Goal: Task Accomplishment & Management: Manage account settings

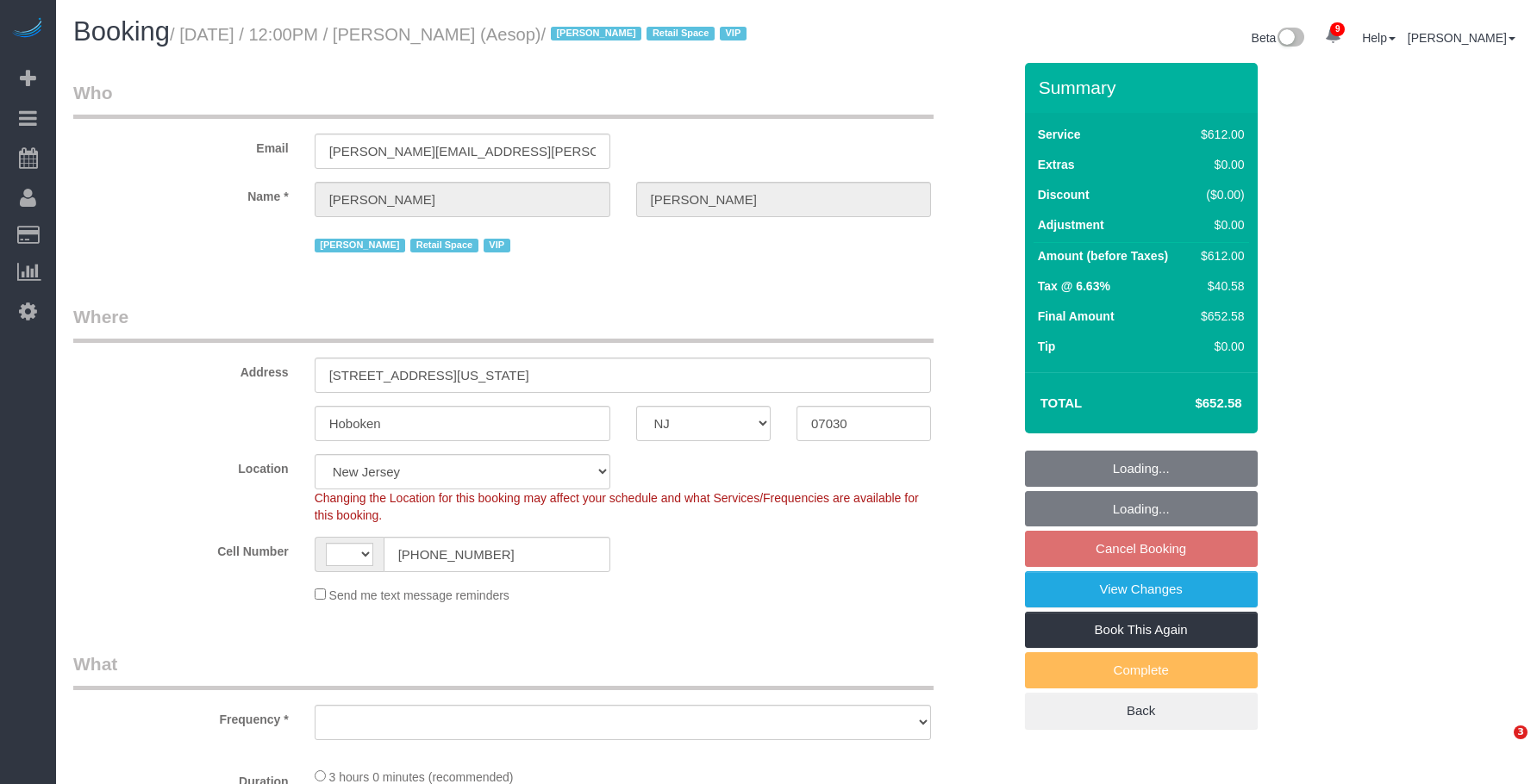
select select "NJ"
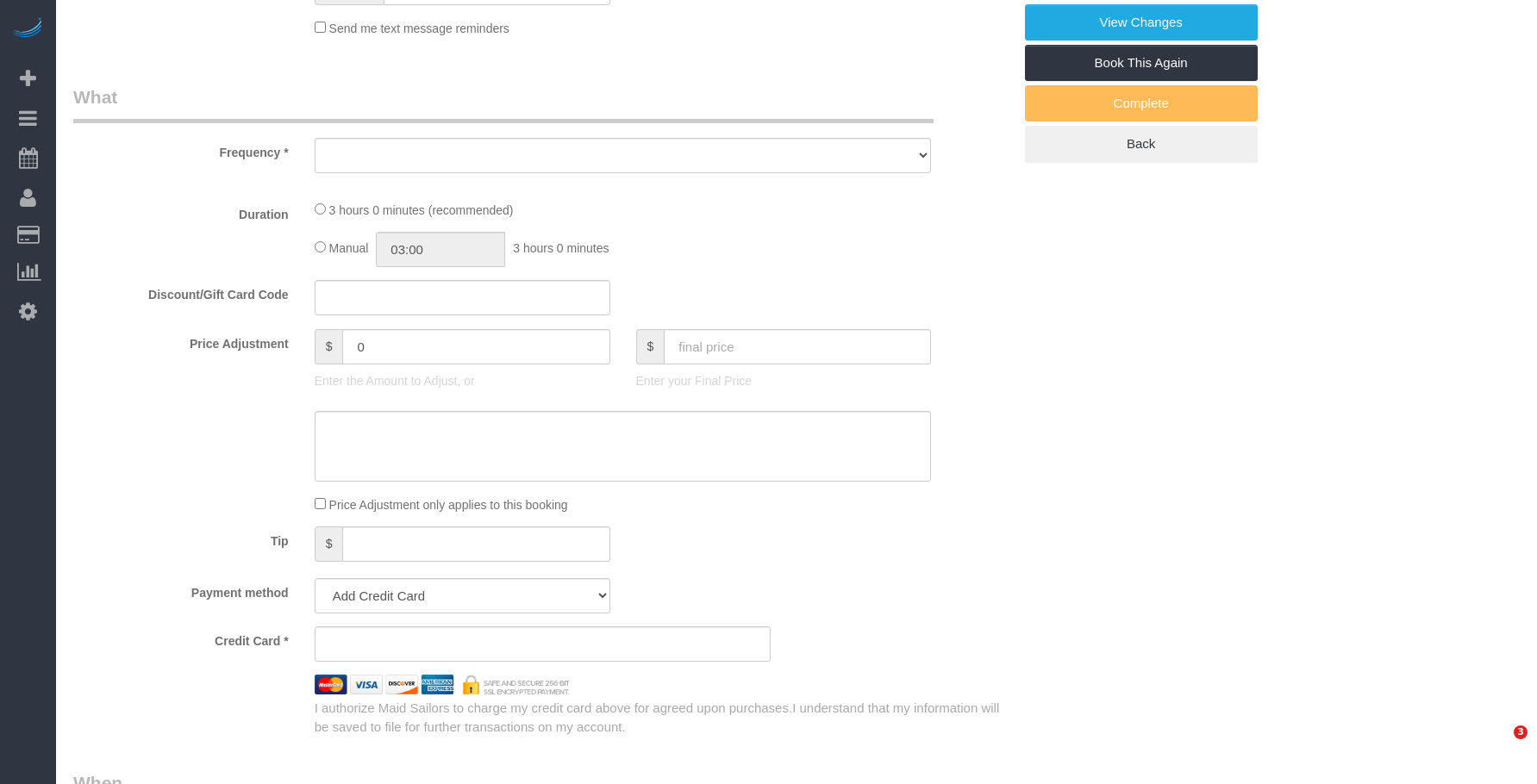
select select "string:[GEOGRAPHIC_DATA]"
select select "object:1025"
select select "string:stripe-pm_1P6dDT4VGloSiKo7EXKPb2Gr"
select select "3"
select select "180"
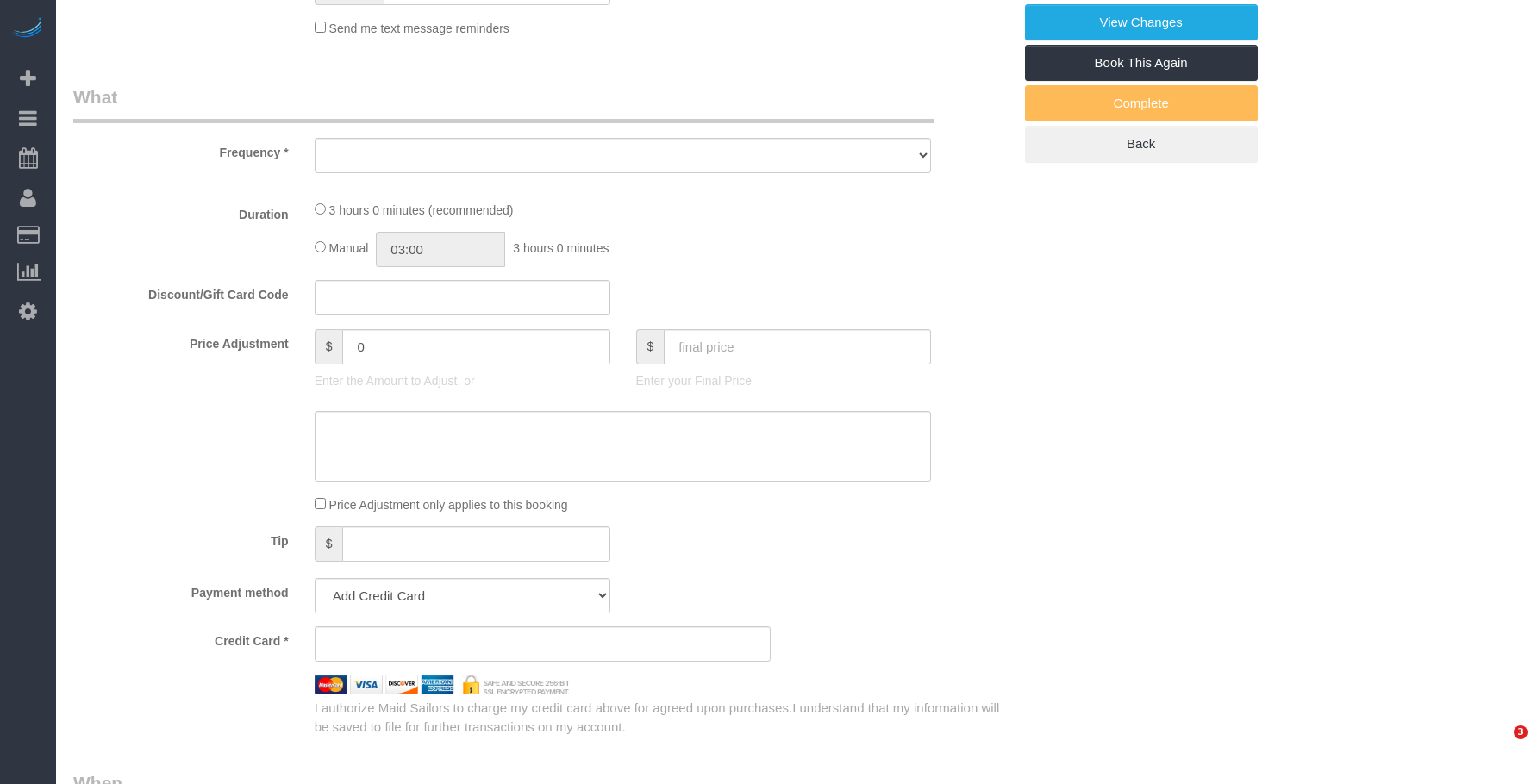
select select "spot4"
select select "number:89"
select select "number:90"
select select "number:15"
select select "number:5"
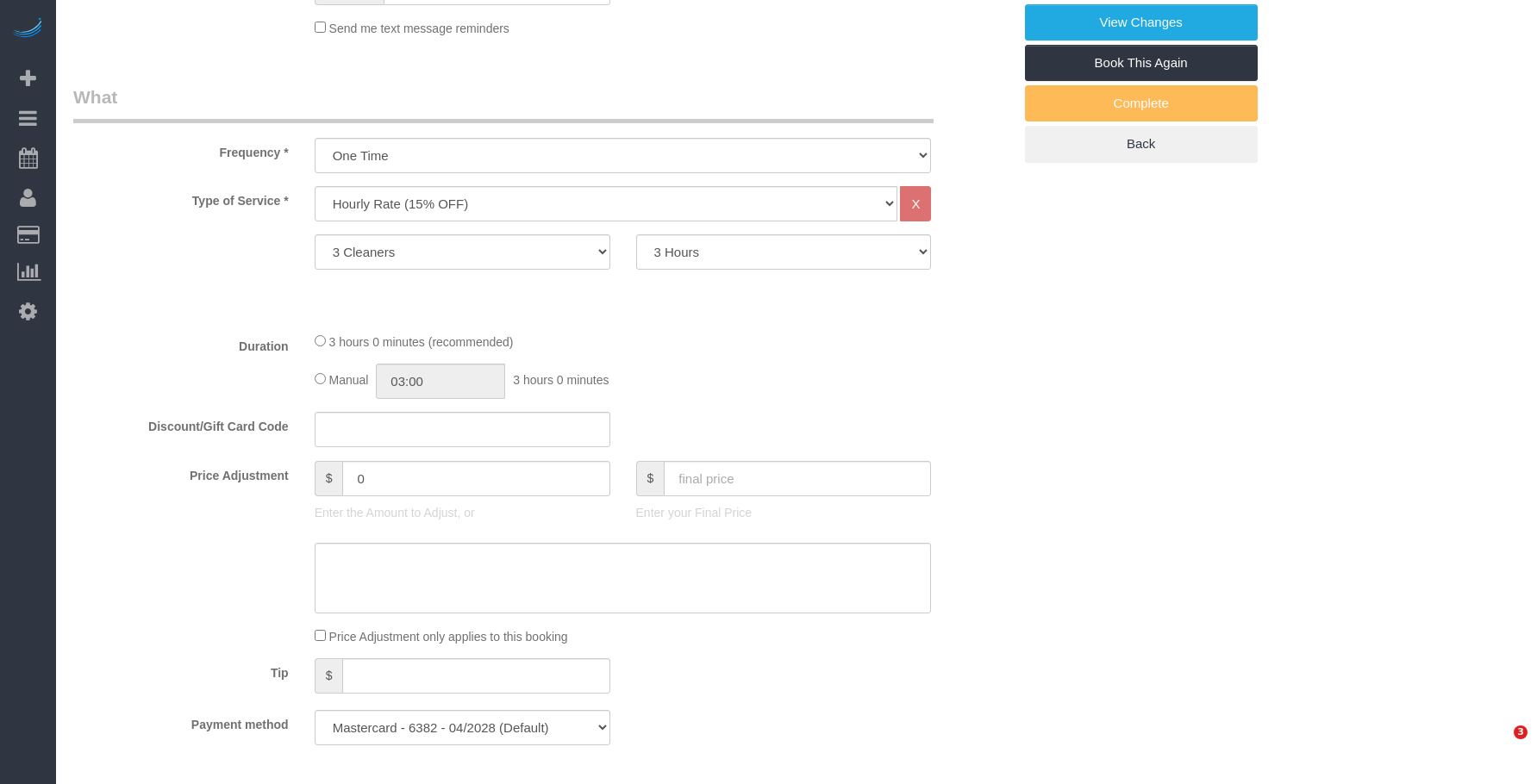
select select "object:1215"
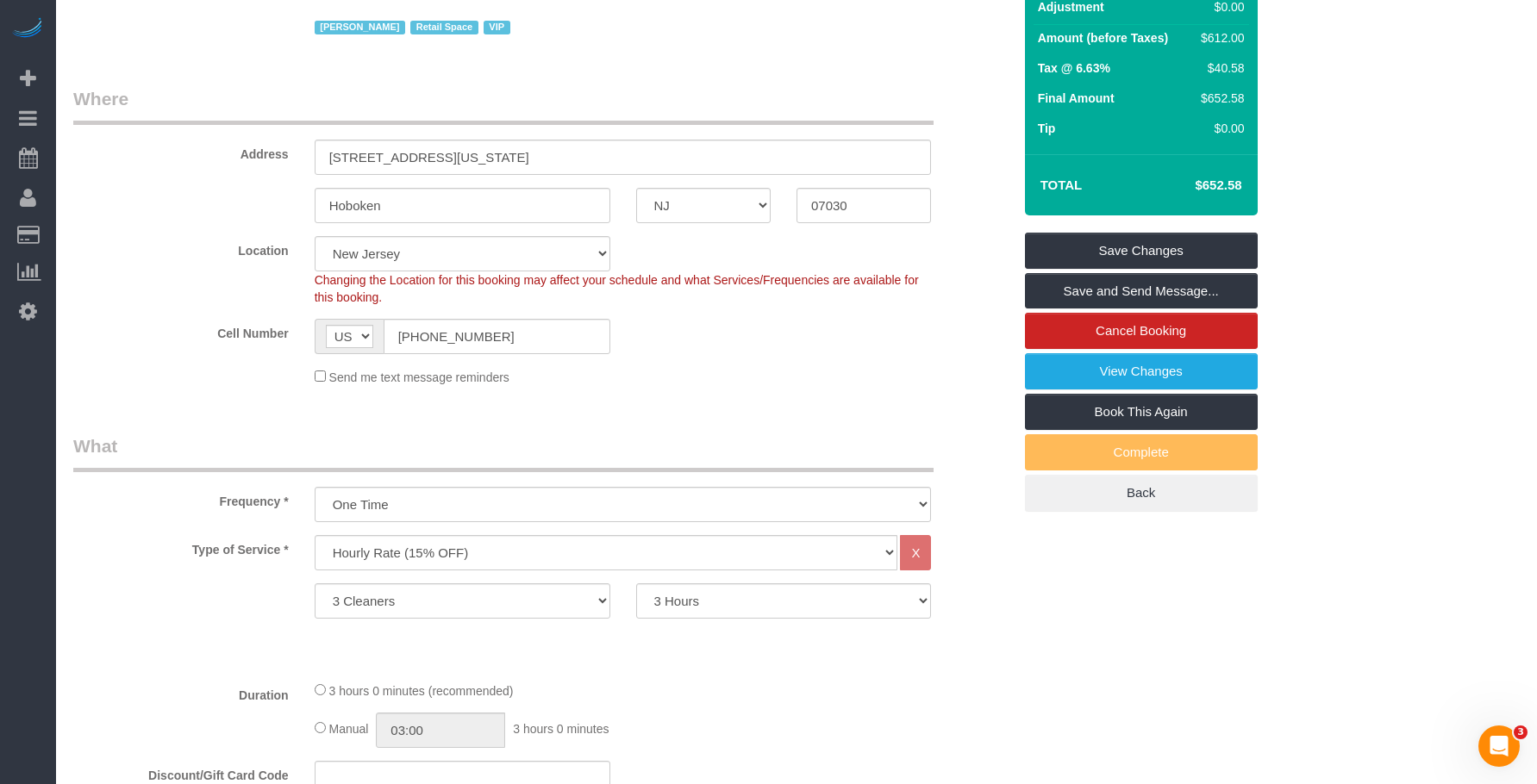
scroll to position [92, 0]
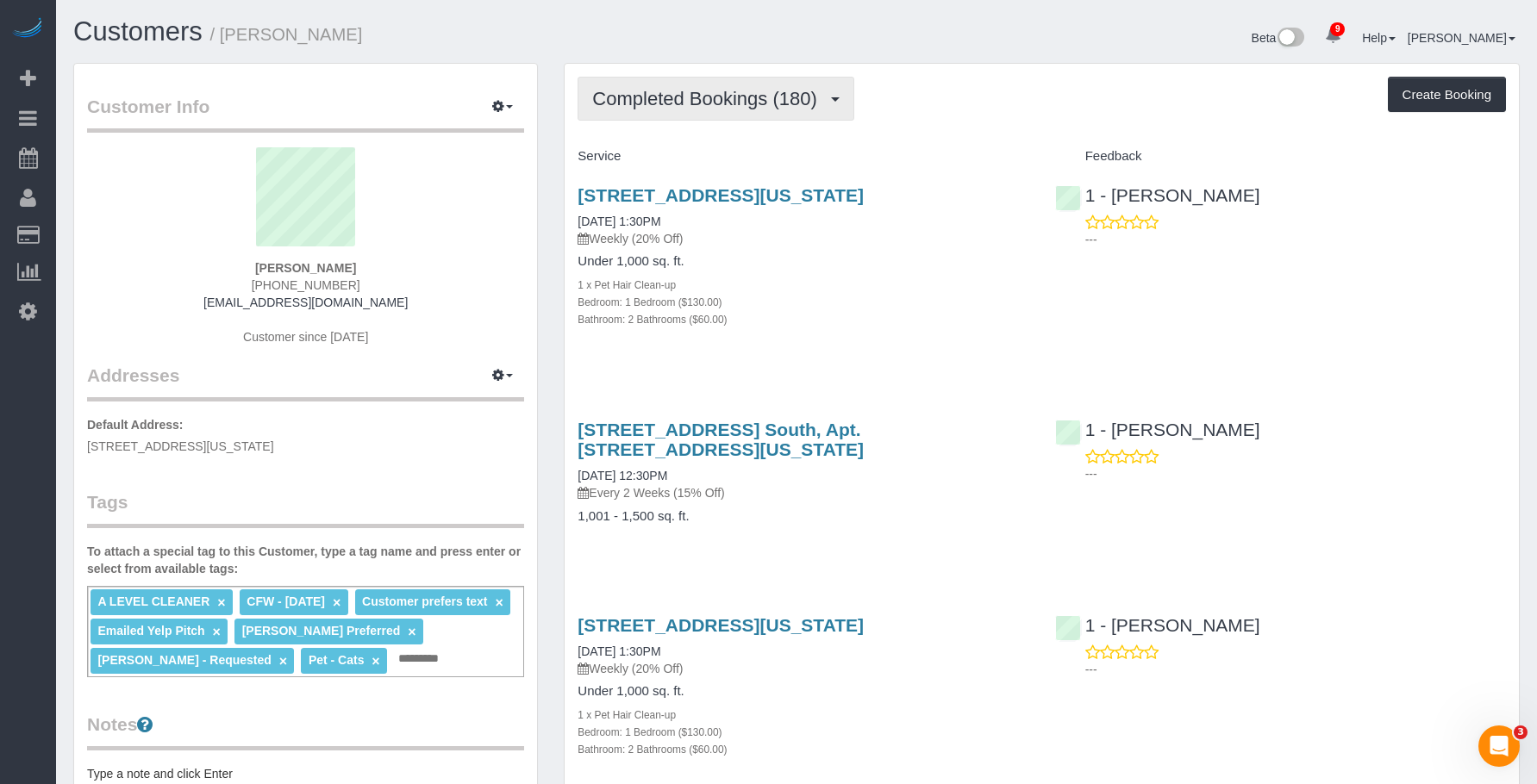
drag, startPoint x: 696, startPoint y: 92, endPoint x: 687, endPoint y: 151, distance: 59.7
click at [696, 92] on span "Completed Bookings (180)" at bounding box center [708, 98] width 232 height 22
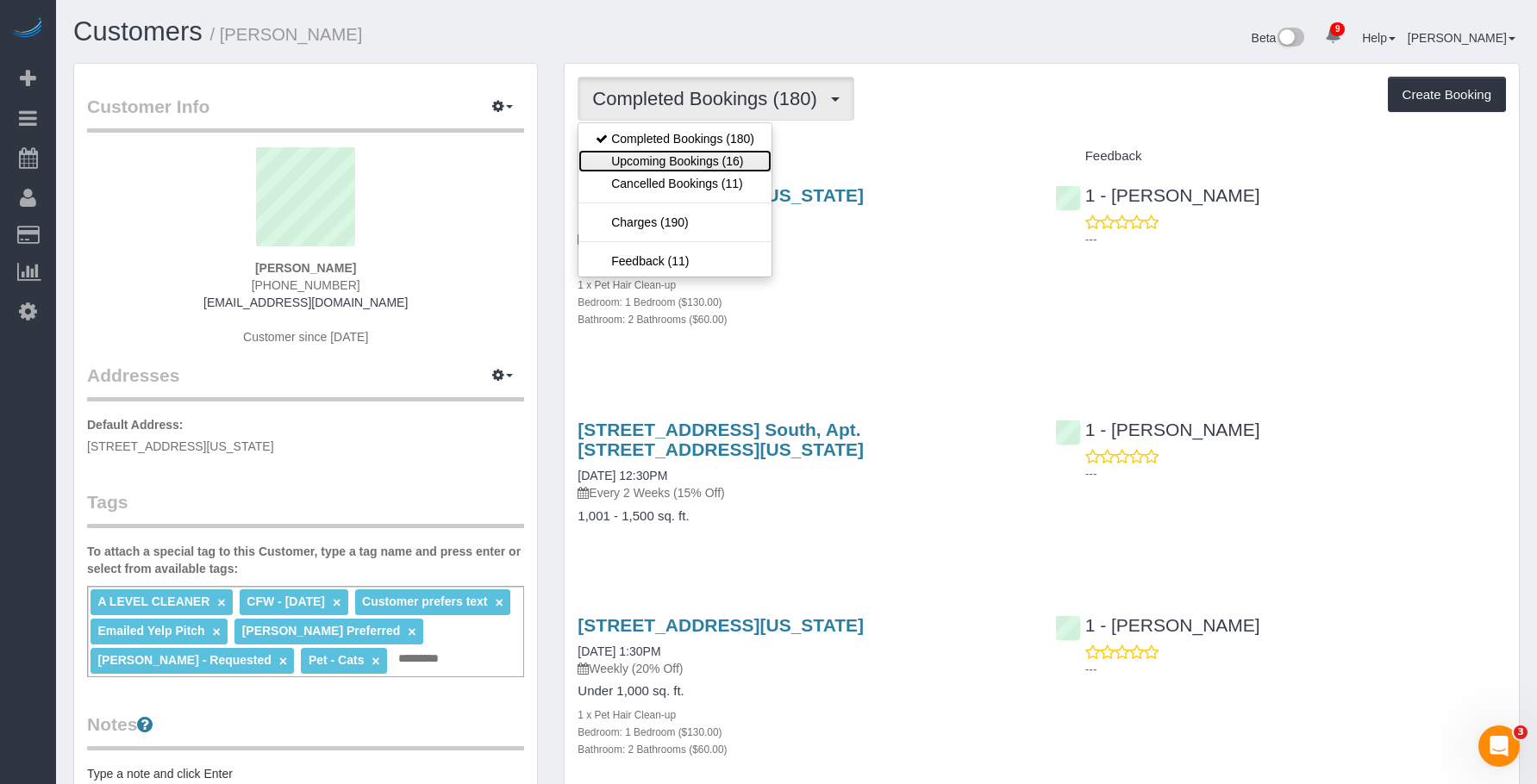
click at [692, 155] on link "Upcoming Bookings (16)" at bounding box center [674, 161] width 193 height 22
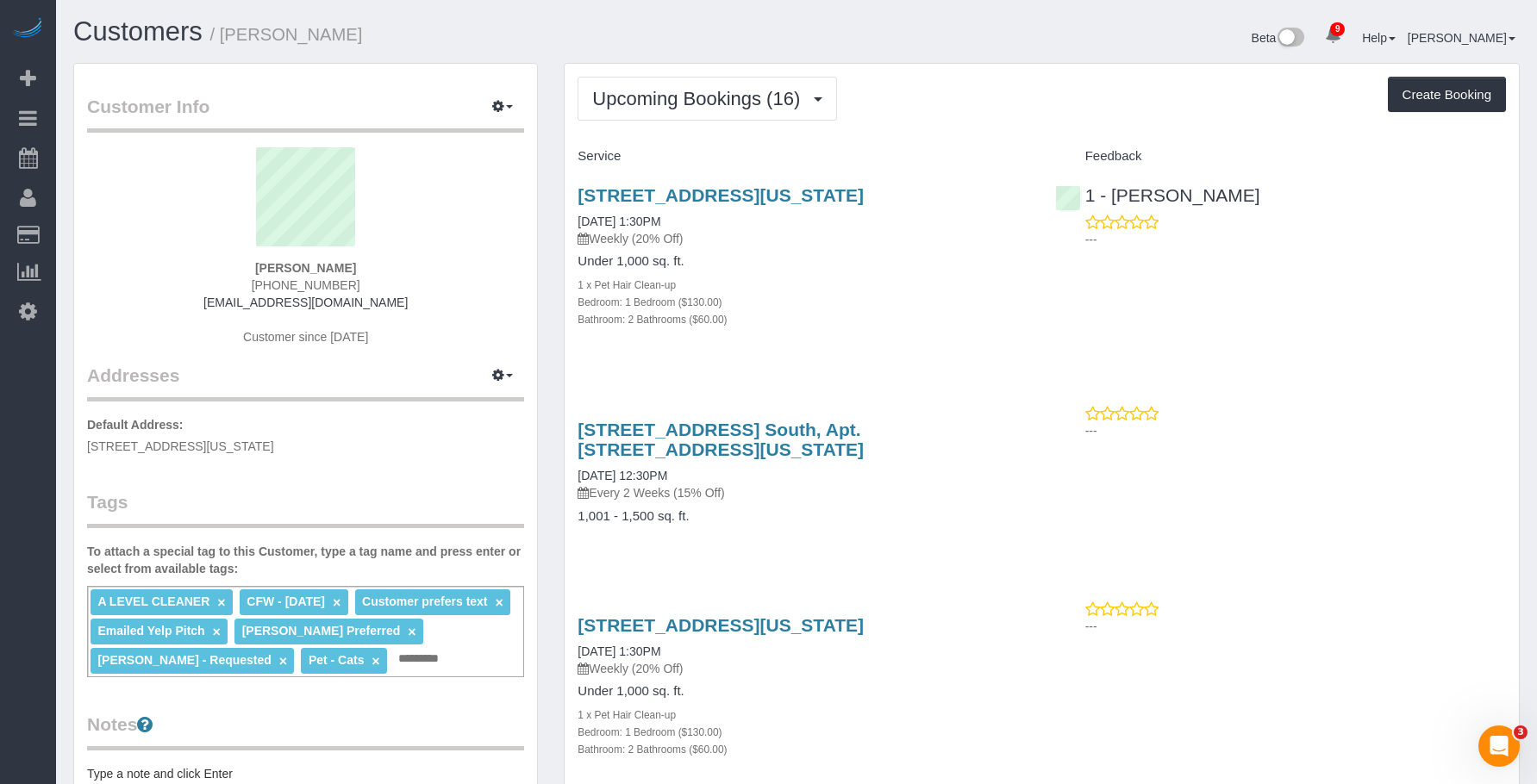
click at [1215, 105] on div "Upcoming Bookings (16) Completed Bookings (180) Upcoming Bookings (16) Cancelle…" at bounding box center [1041, 98] width 928 height 44
click at [697, 97] on span "Upcoming Bookings (16)" at bounding box center [700, 98] width 216 height 22
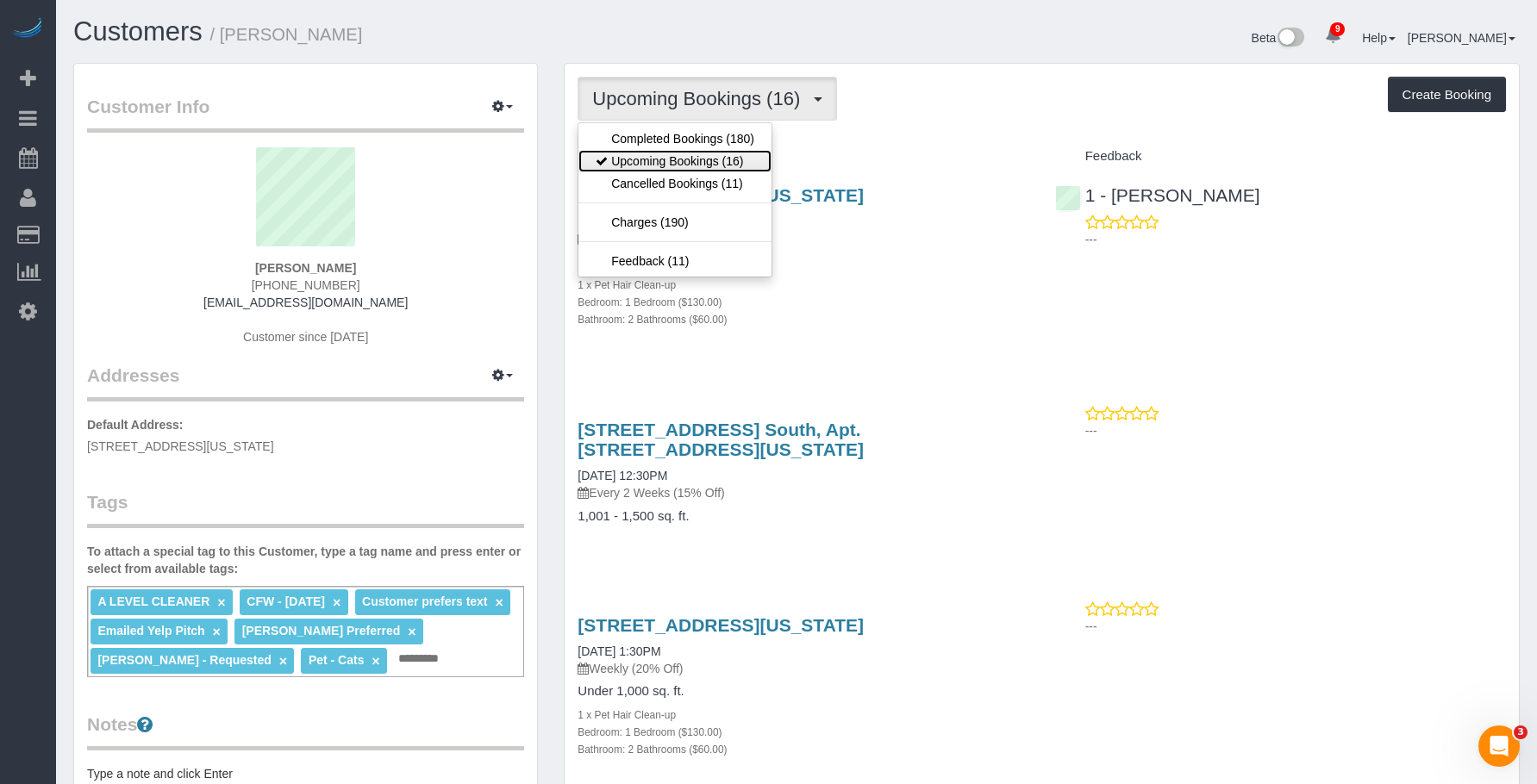
click at [657, 162] on link "Upcoming Bookings (16)" at bounding box center [674, 161] width 193 height 22
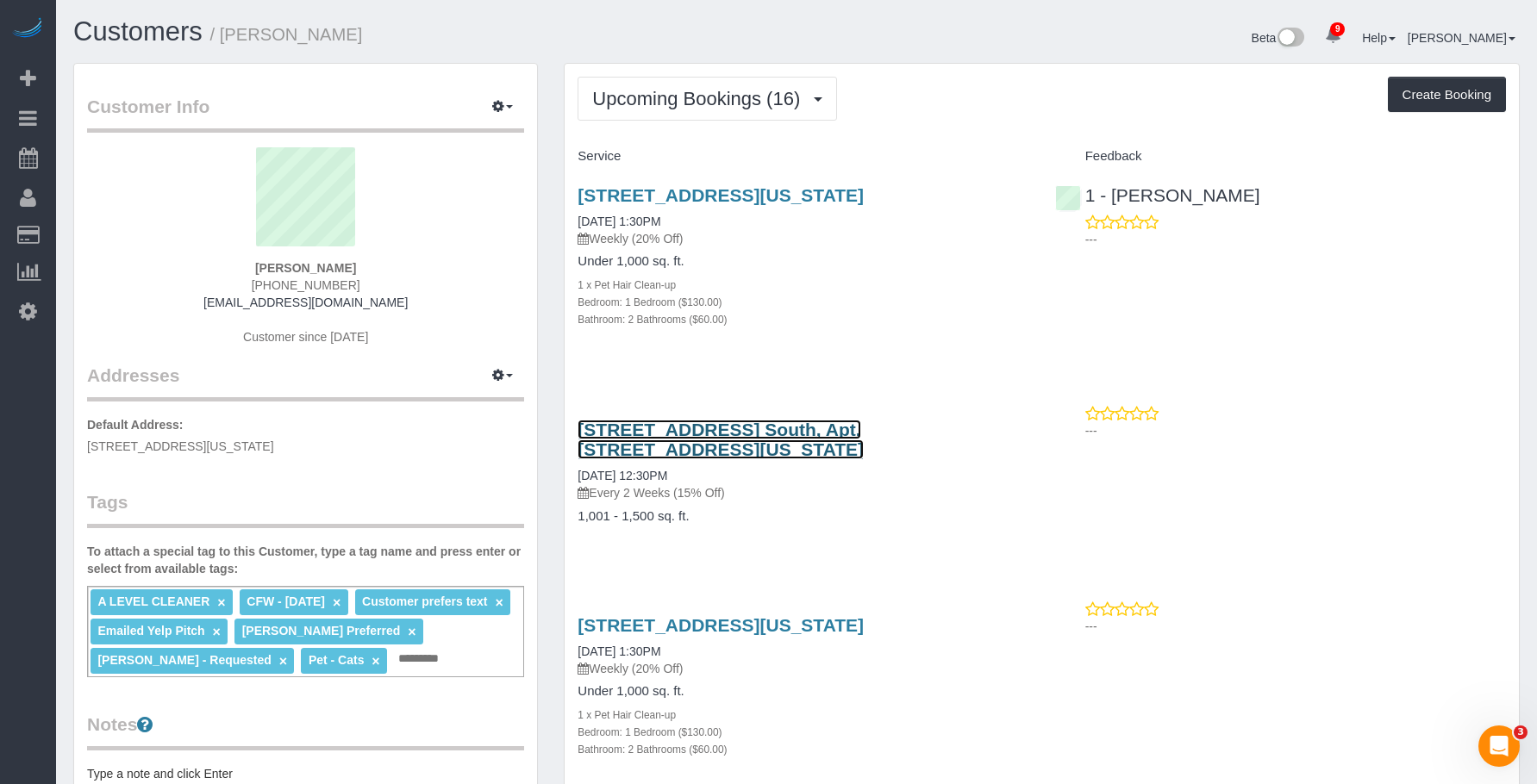
click at [863, 421] on link "240 Park Ave. South, Apt. 3a, New York, NY 10003" at bounding box center [720, 439] width 286 height 40
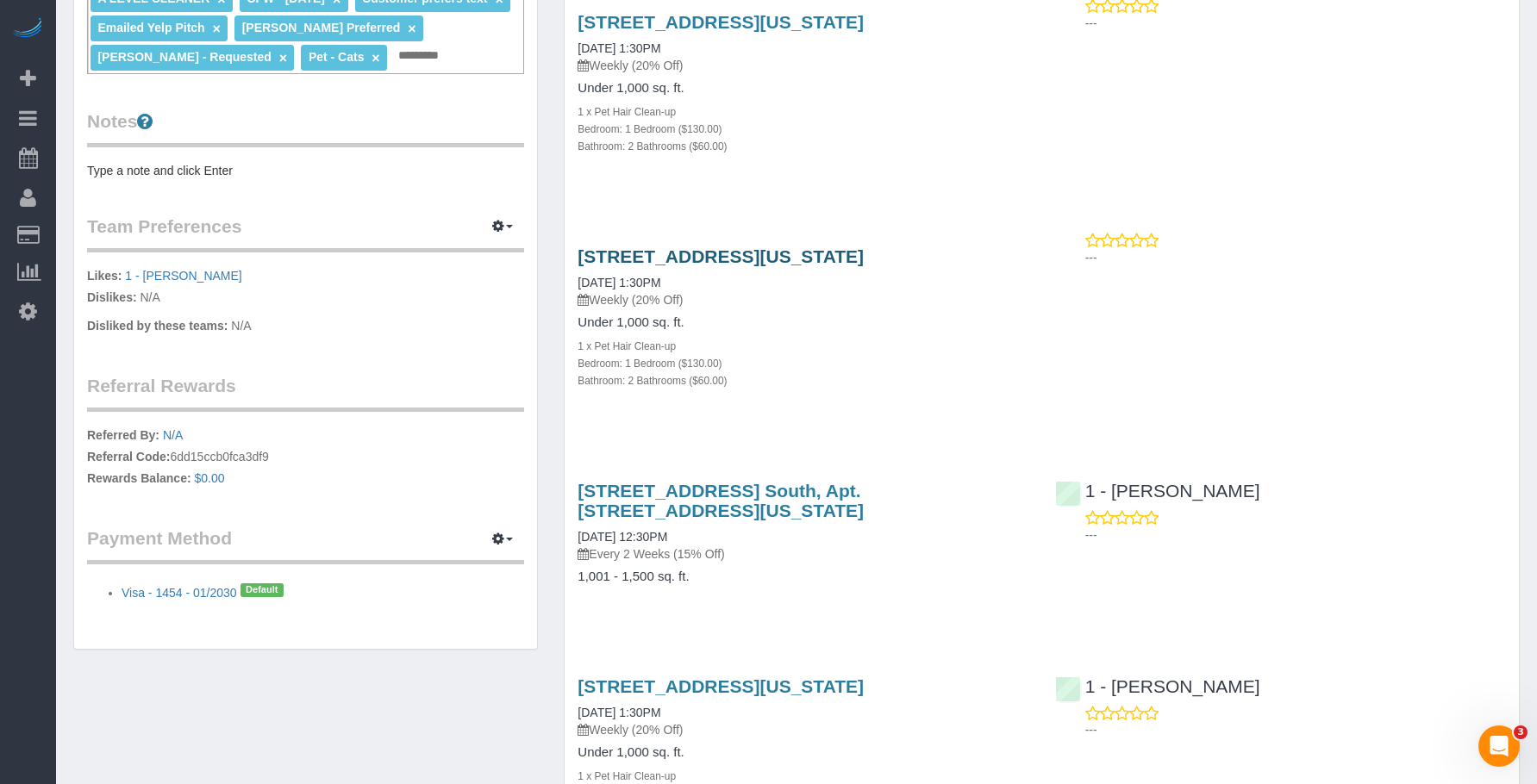
scroll to position [345, 0]
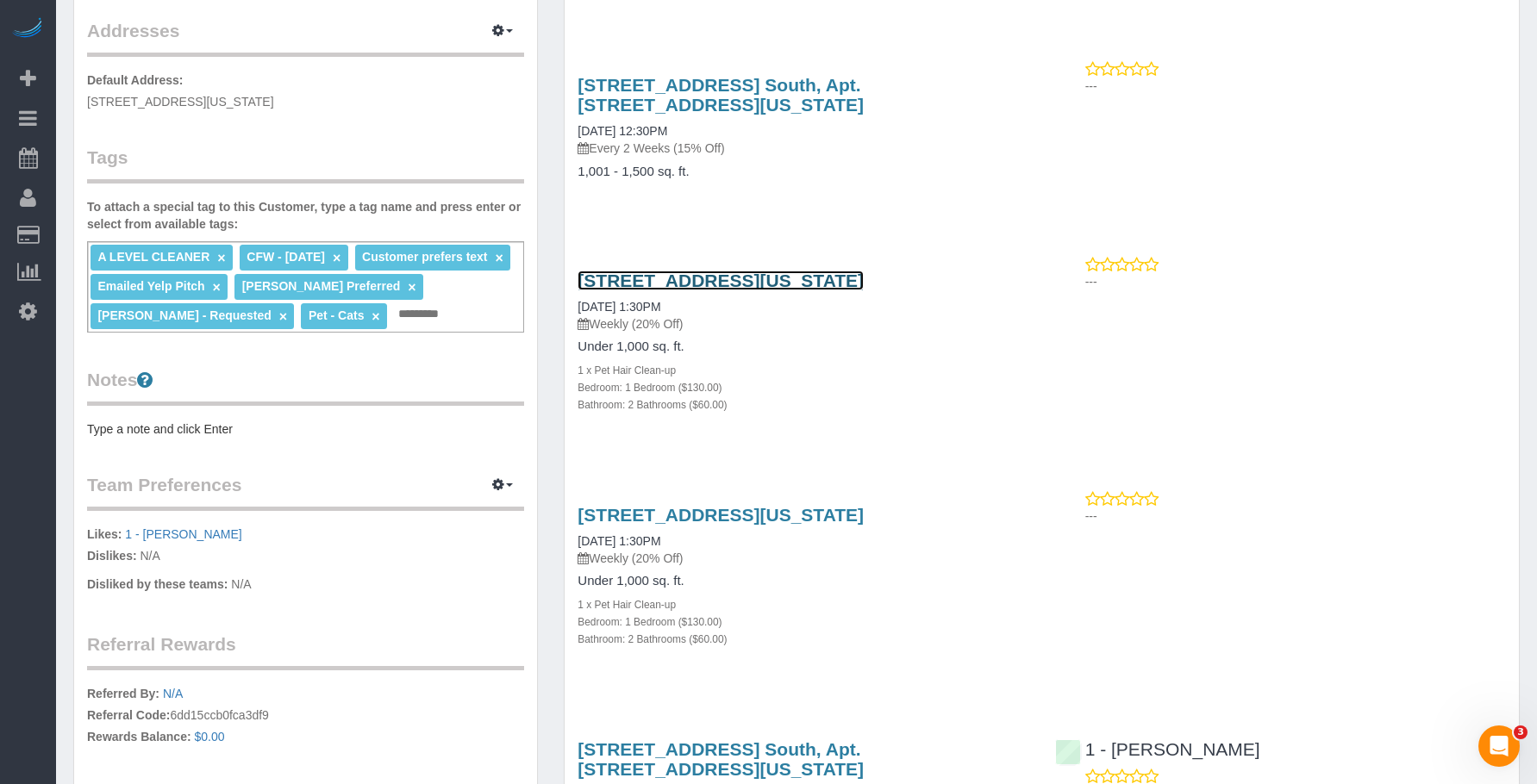
click at [824, 270] on link "150 East 44th Street Apt 34g, New York, NY 10017" at bounding box center [720, 280] width 286 height 20
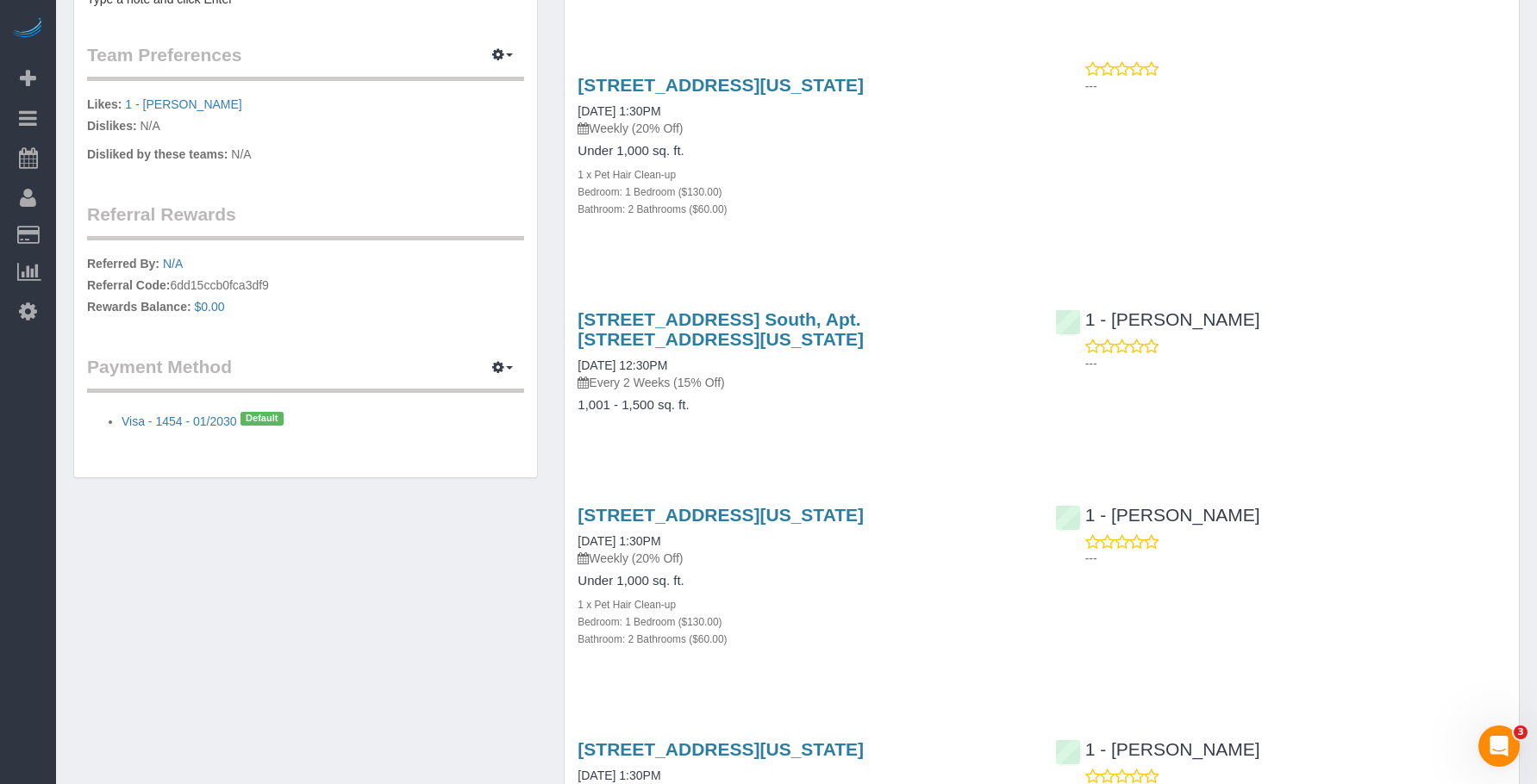
scroll to position [775, 0]
click at [863, 308] on link "240 Park Ave. South, Apt. 3a, New York, NY 10003" at bounding box center [720, 328] width 286 height 40
click at [825, 572] on h4 "Under 1,000 sq. ft." at bounding box center [803, 579] width 451 height 15
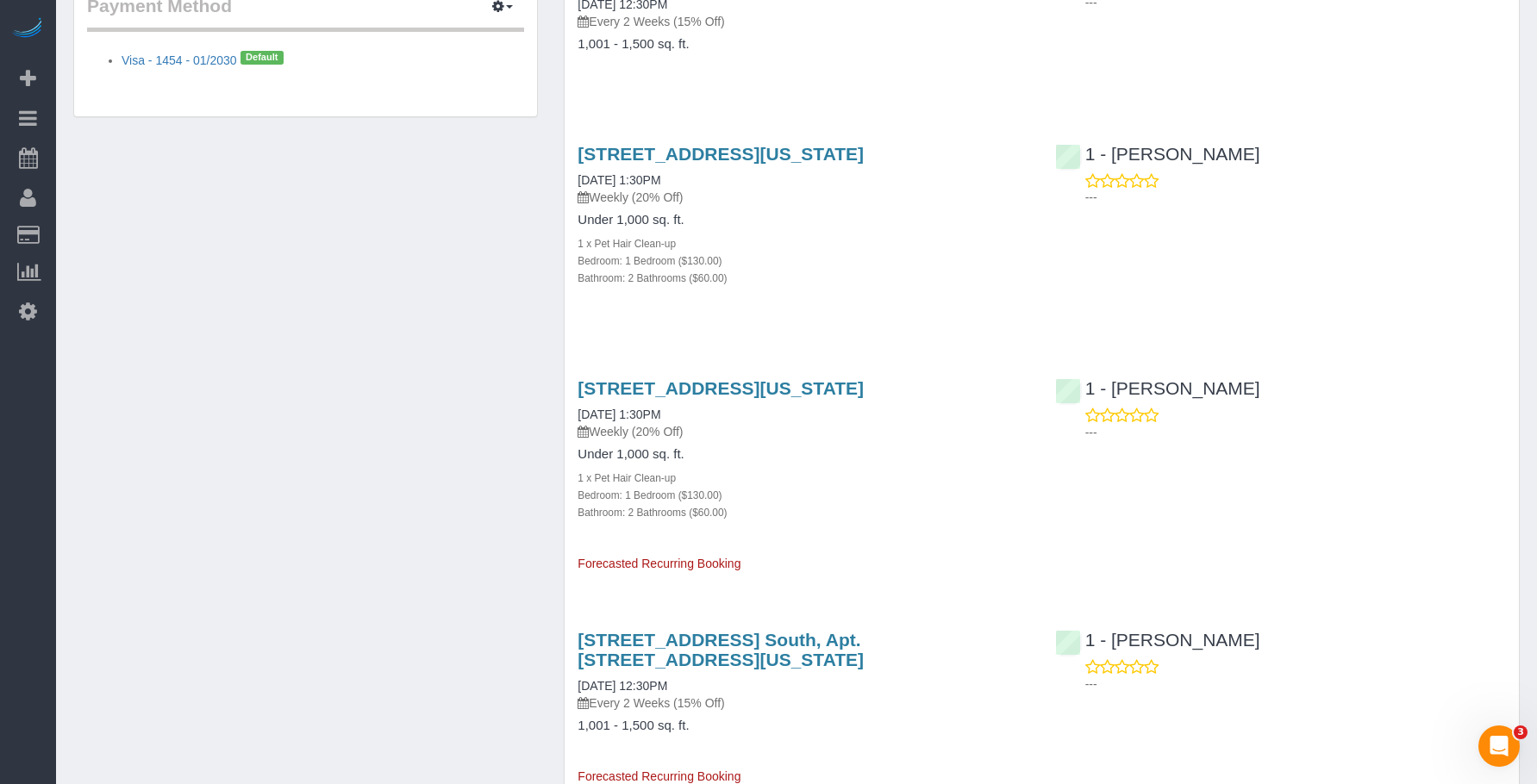
scroll to position [1205, 0]
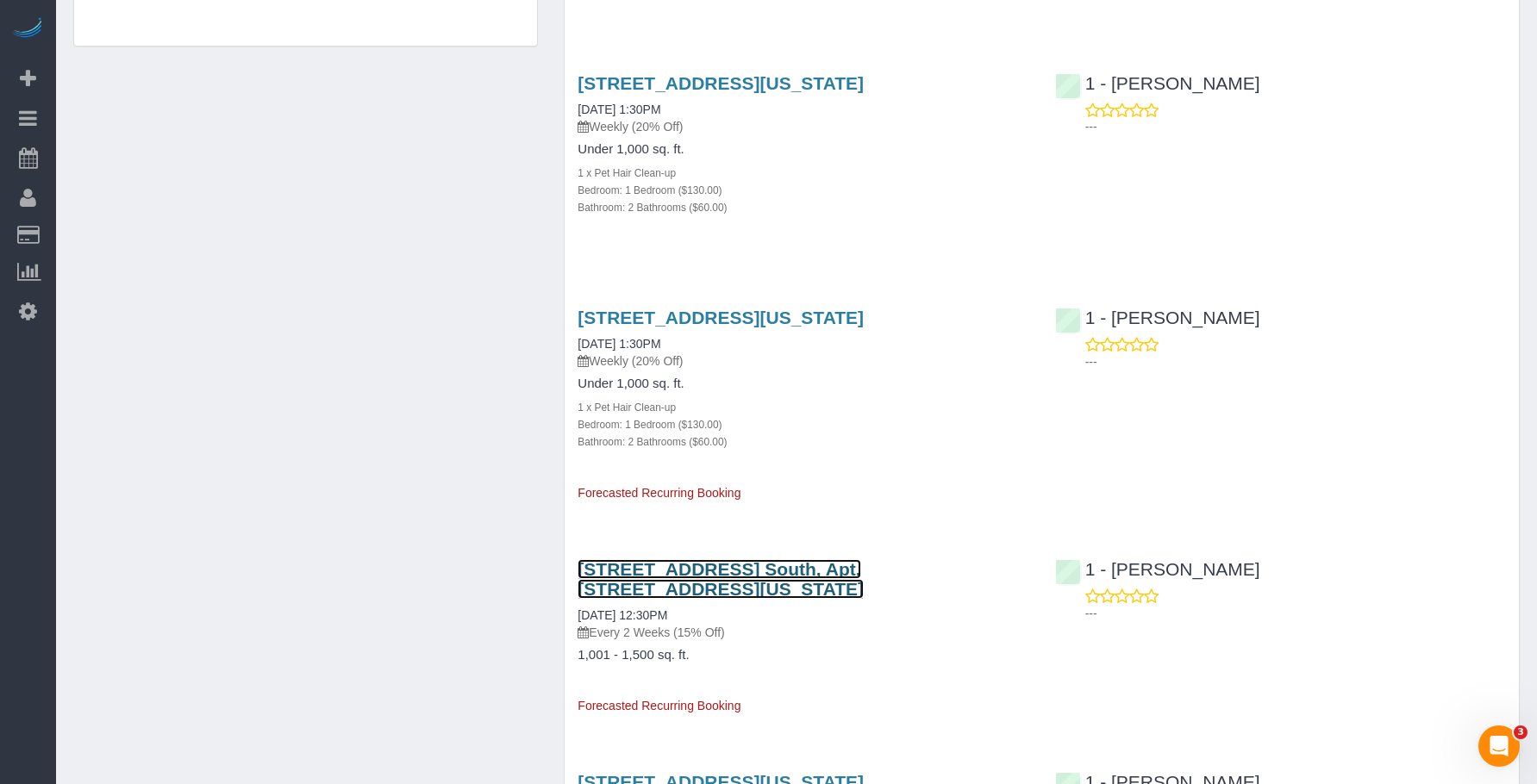
click at [848, 559] on link "240 Park Ave. South, Apt. 3a, New York, NY 10003" at bounding box center [720, 579] width 286 height 40
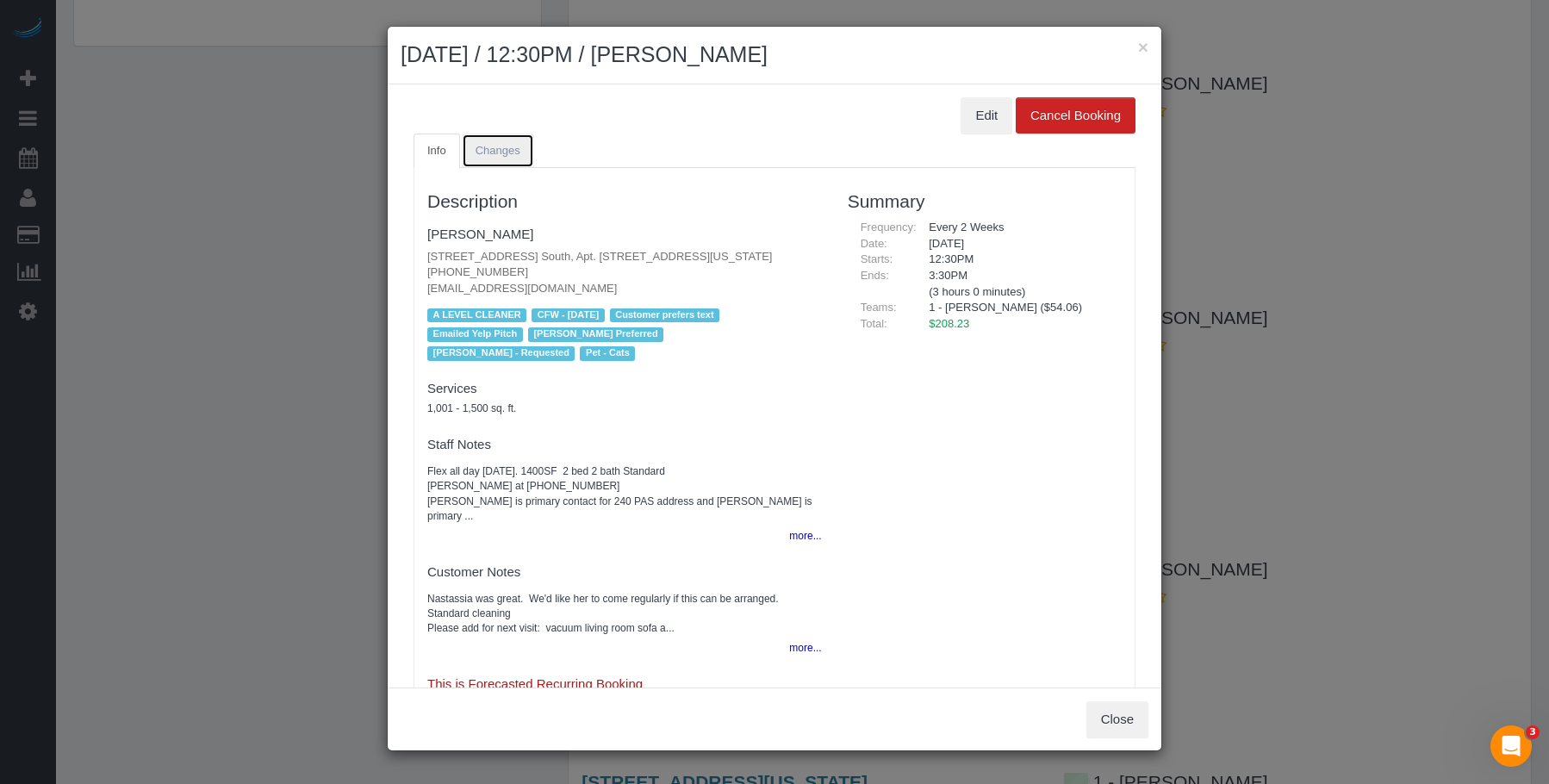
click at [487, 144] on span "Changes" at bounding box center [498, 150] width 45 height 13
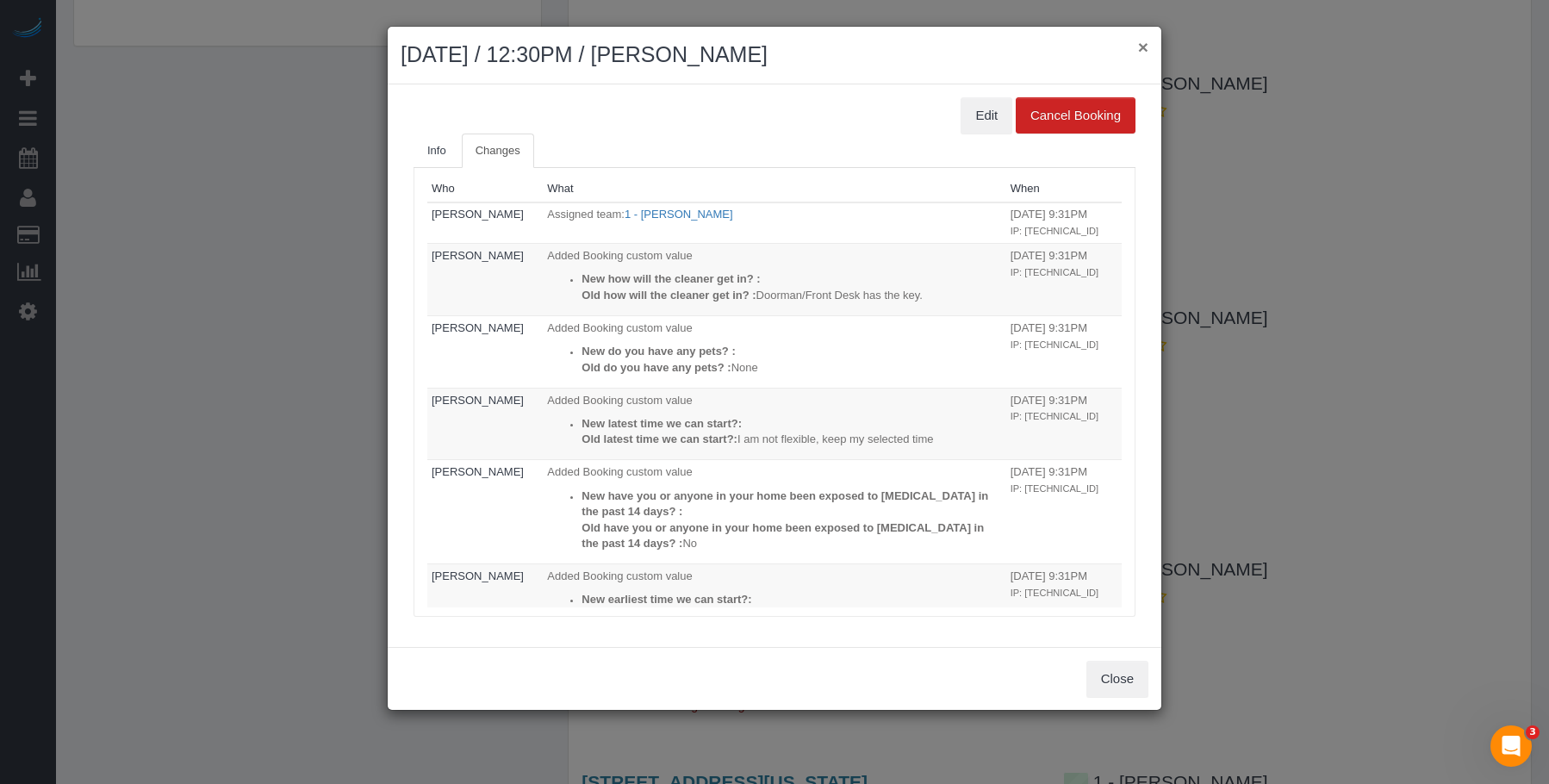
click at [1142, 50] on button "×" at bounding box center [1144, 47] width 10 height 18
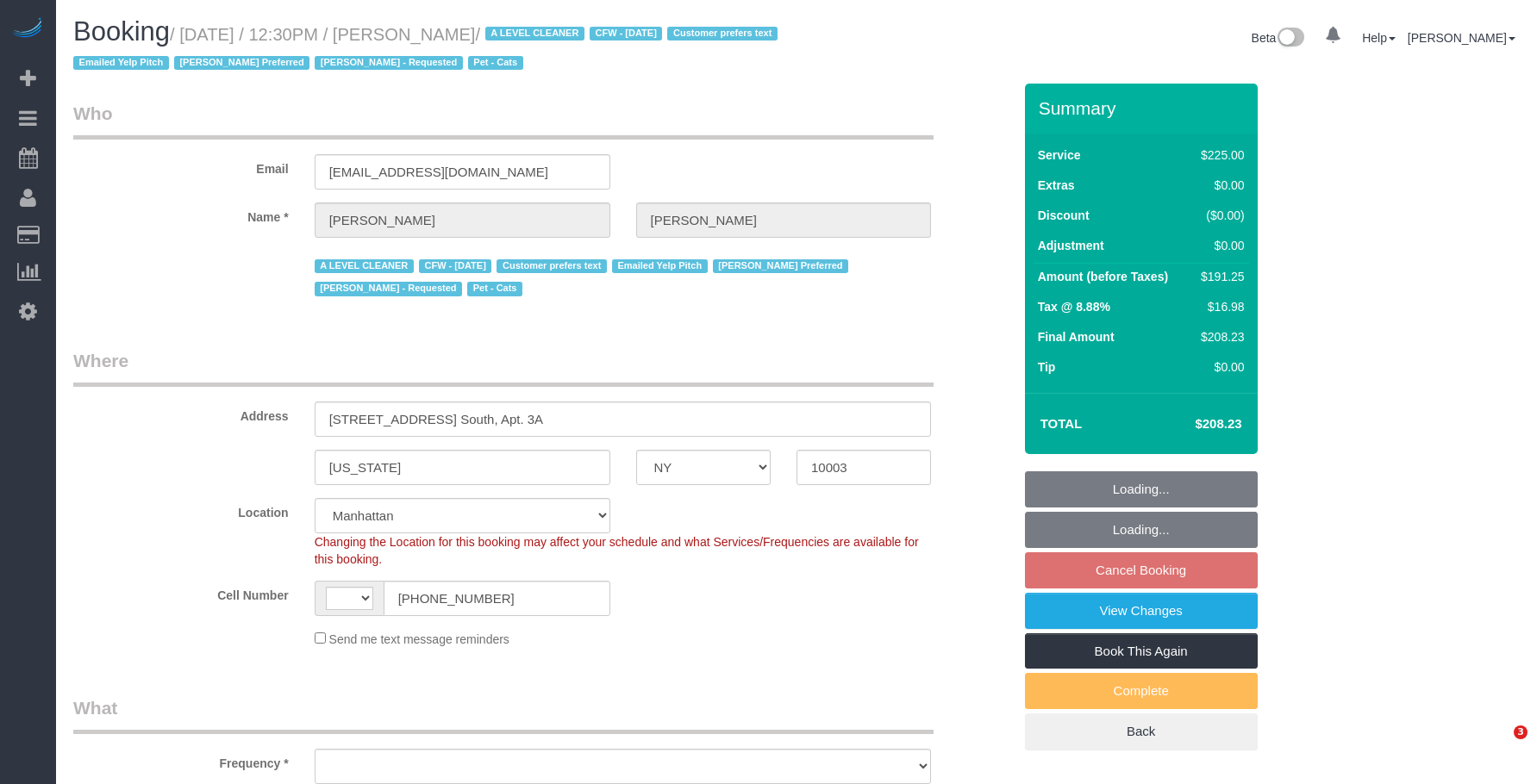
select select "NY"
select select "string:[GEOGRAPHIC_DATA]"
select select "number:89"
select select "number:90"
select select "number:15"
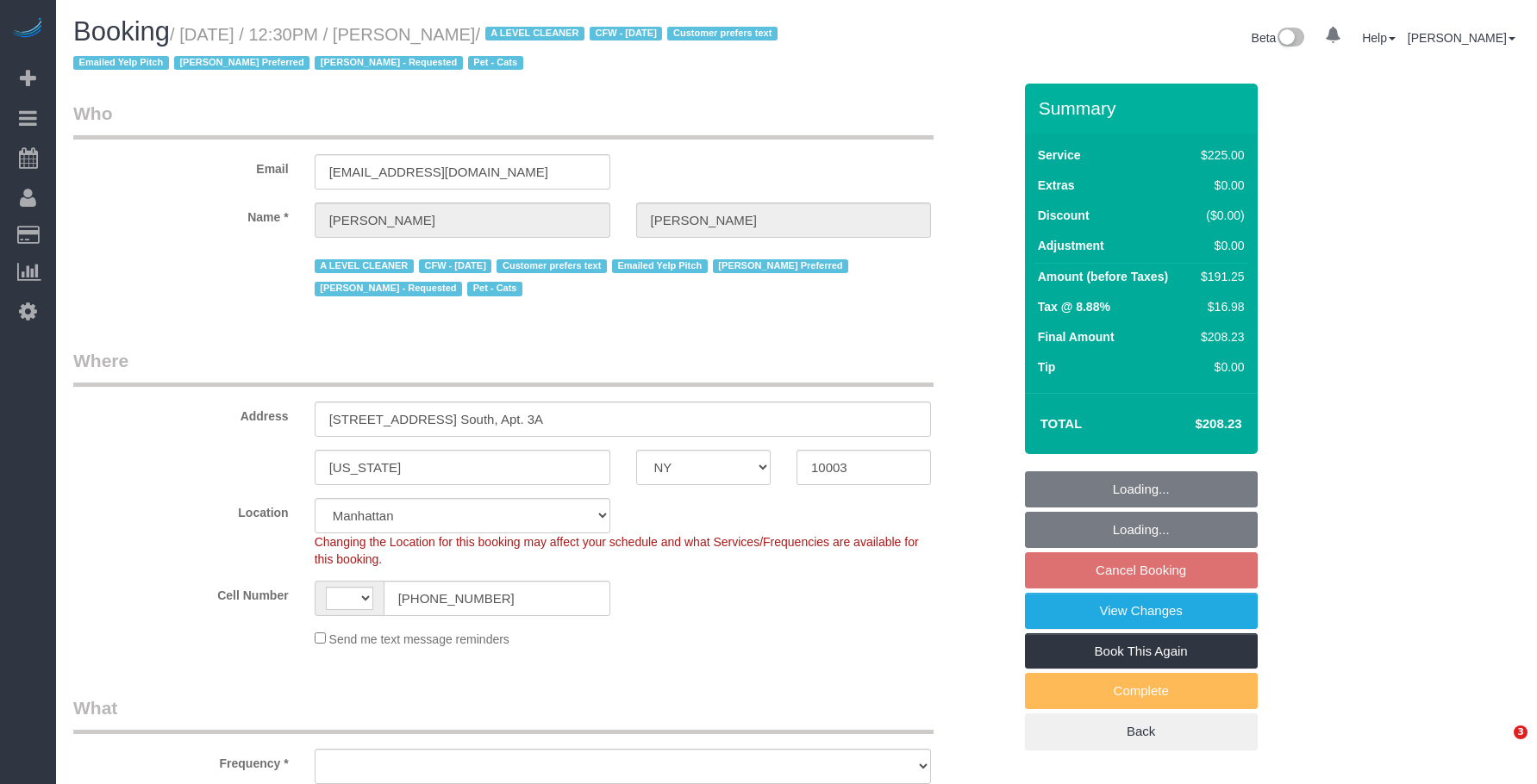
select select "number:6"
select select "number:21"
select select "object:908"
select select "180"
select select "object:1426"
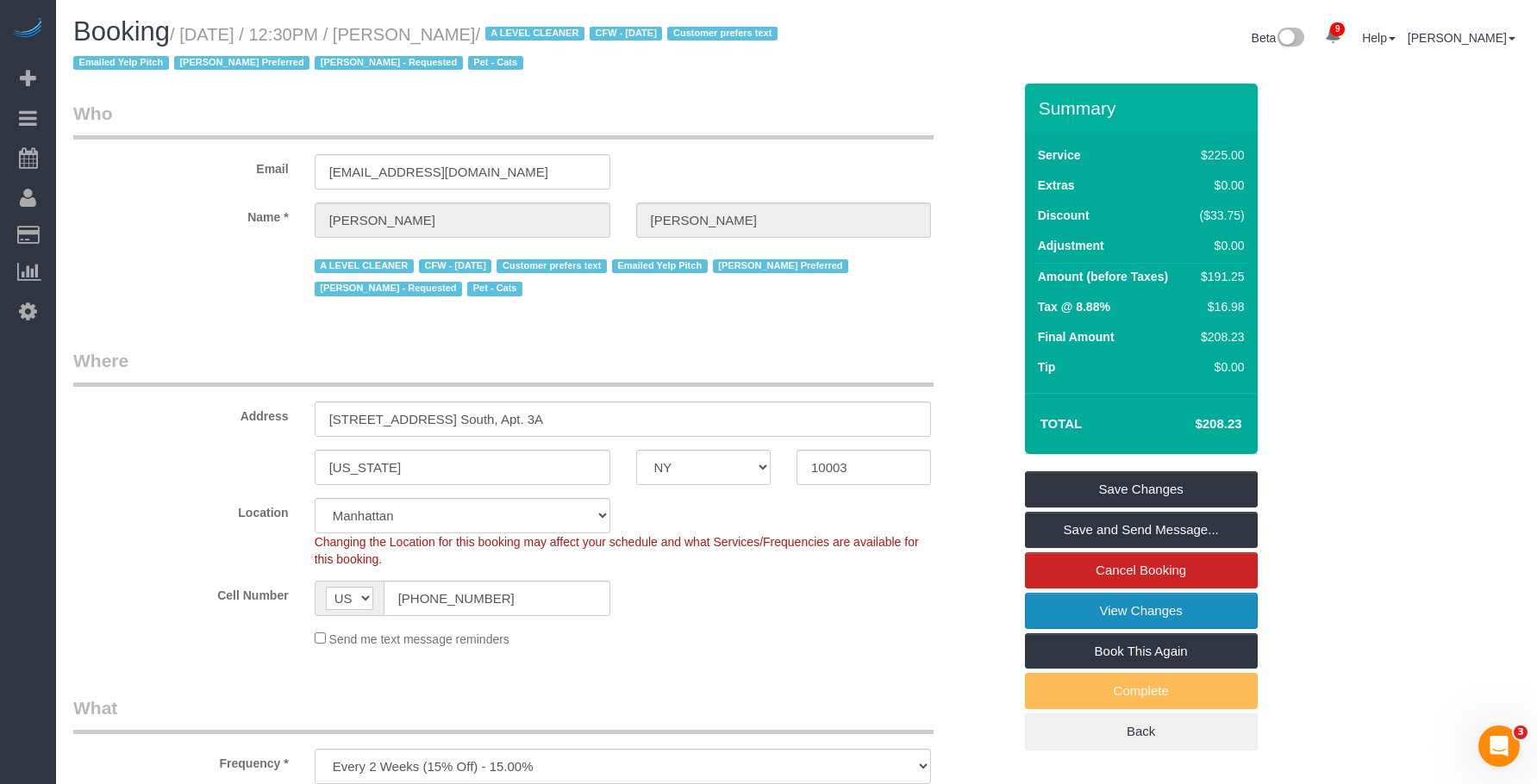
click at [1084, 616] on link "View Changes" at bounding box center [1140, 610] width 232 height 36
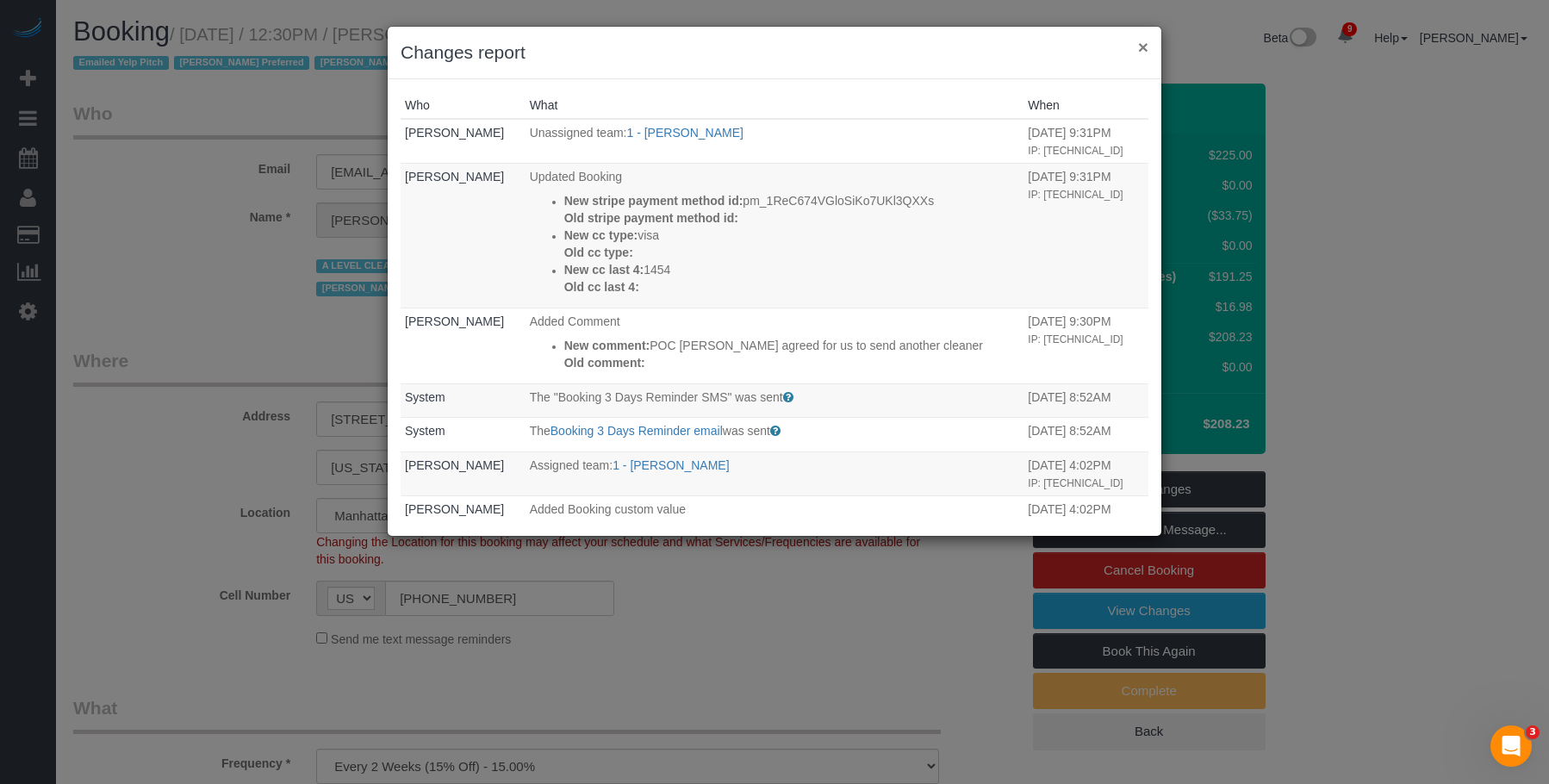
click at [1145, 49] on button "×" at bounding box center [1144, 47] width 10 height 18
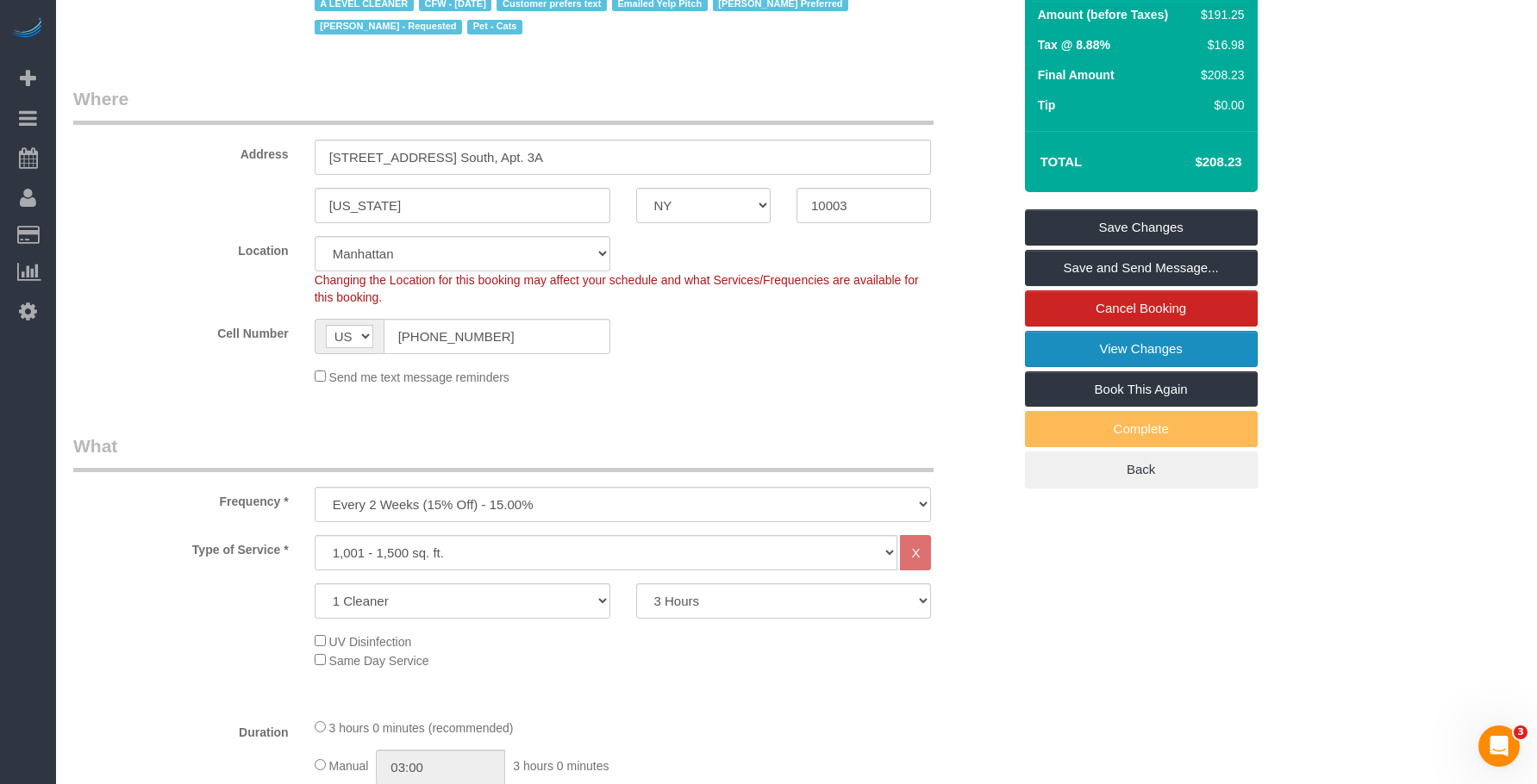
scroll to position [172, 0]
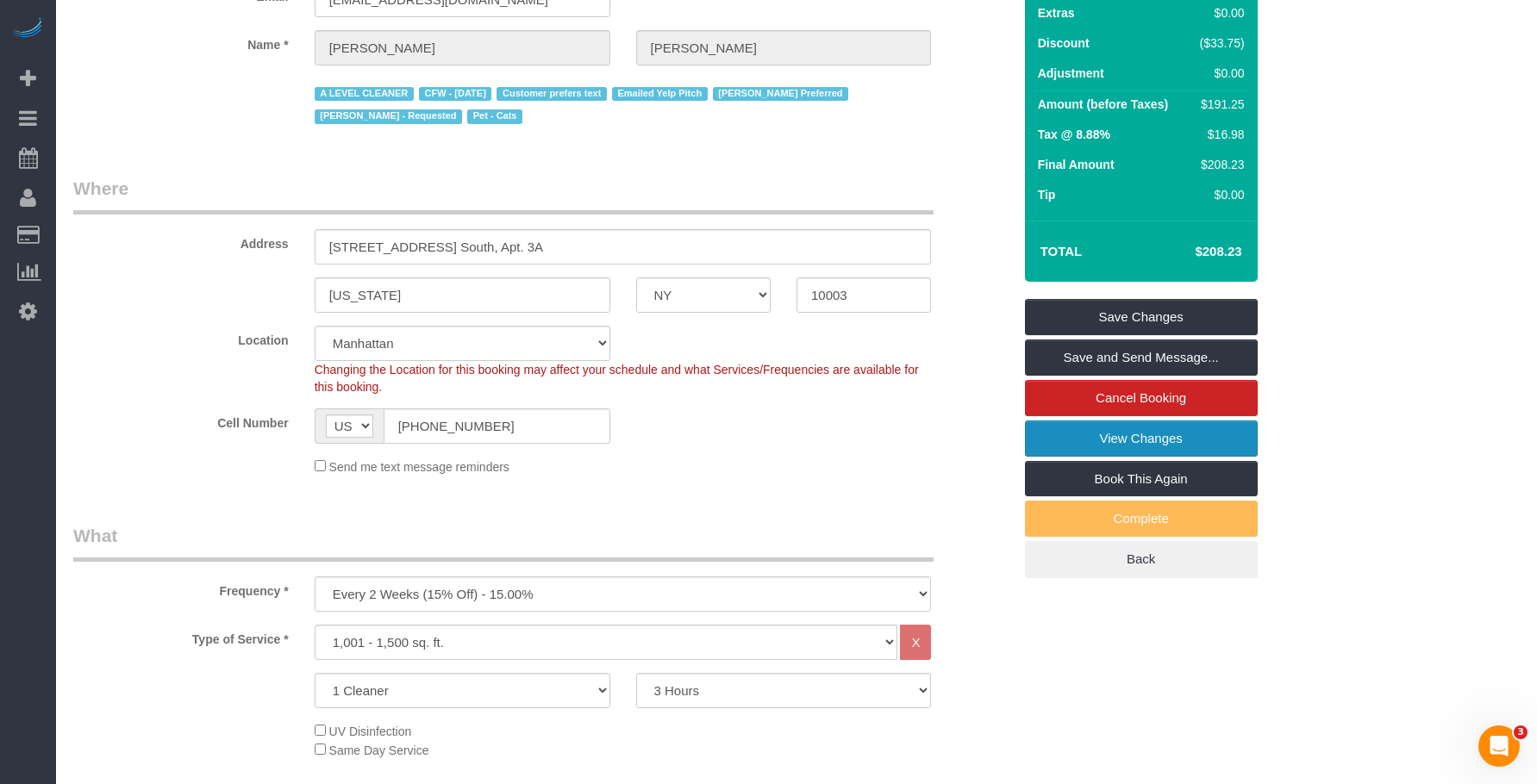
click at [1063, 443] on link "View Changes" at bounding box center [1140, 439] width 232 height 36
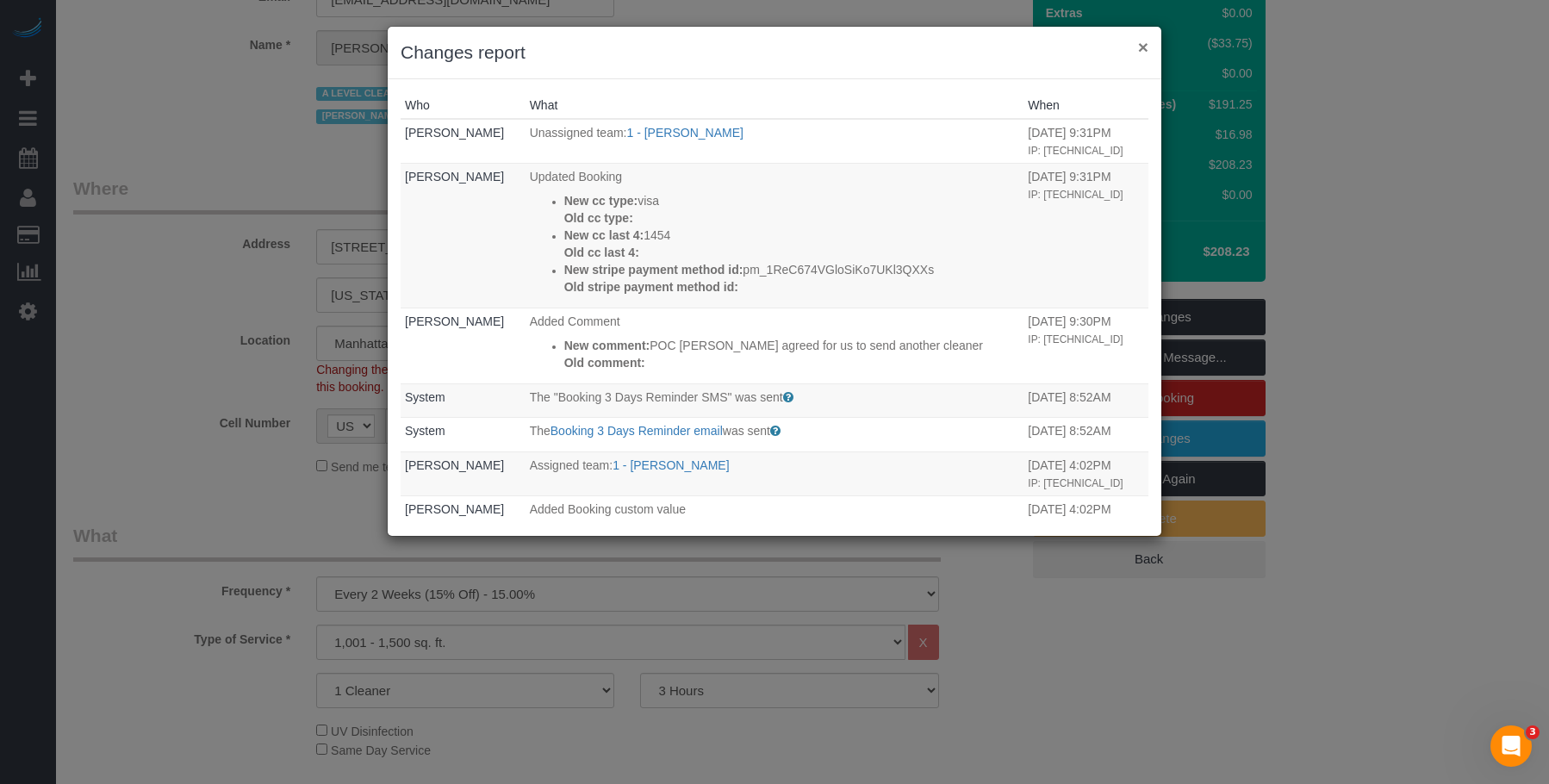
click at [1144, 51] on button "×" at bounding box center [1144, 47] width 10 height 18
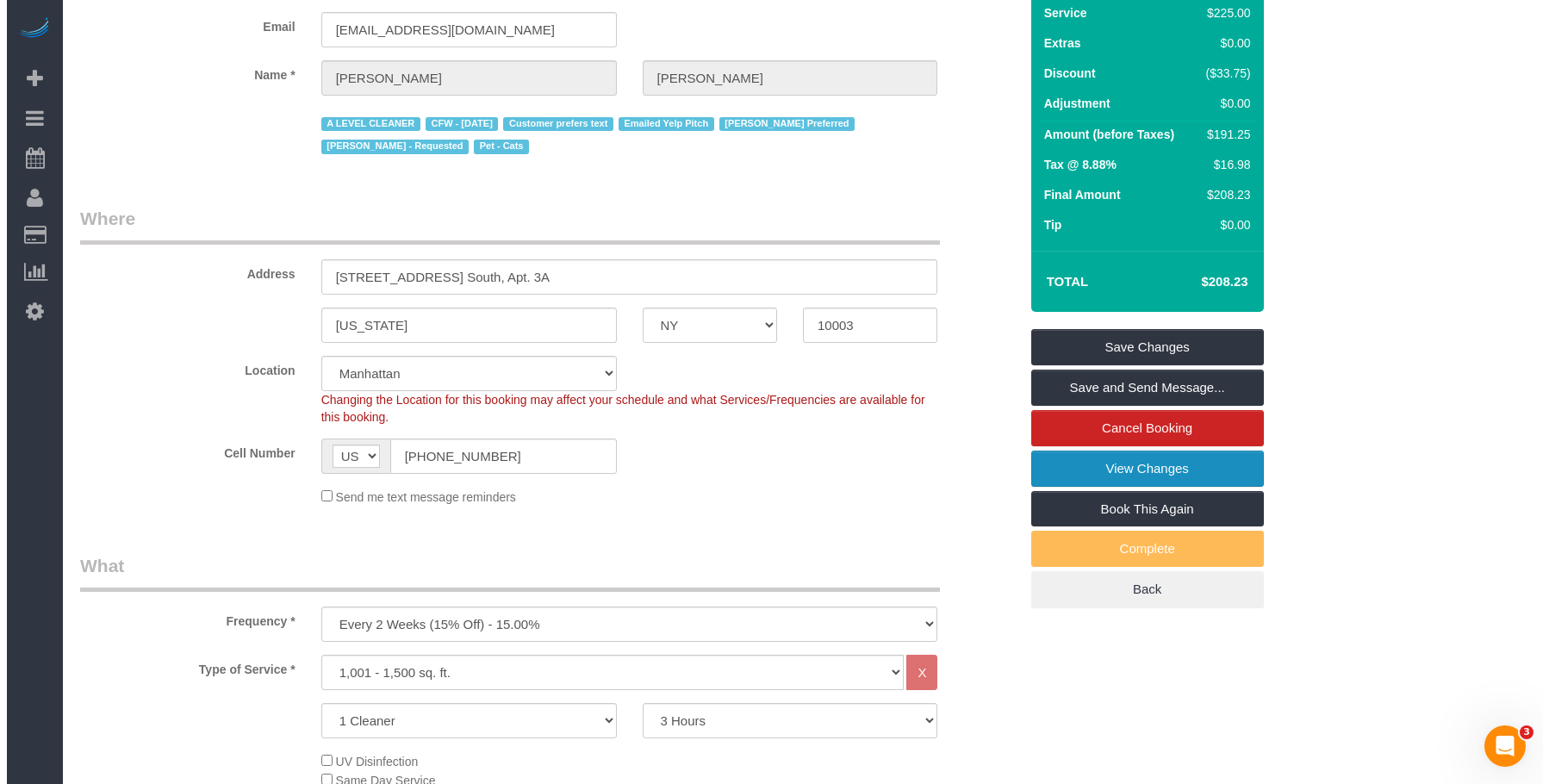
scroll to position [0, 0]
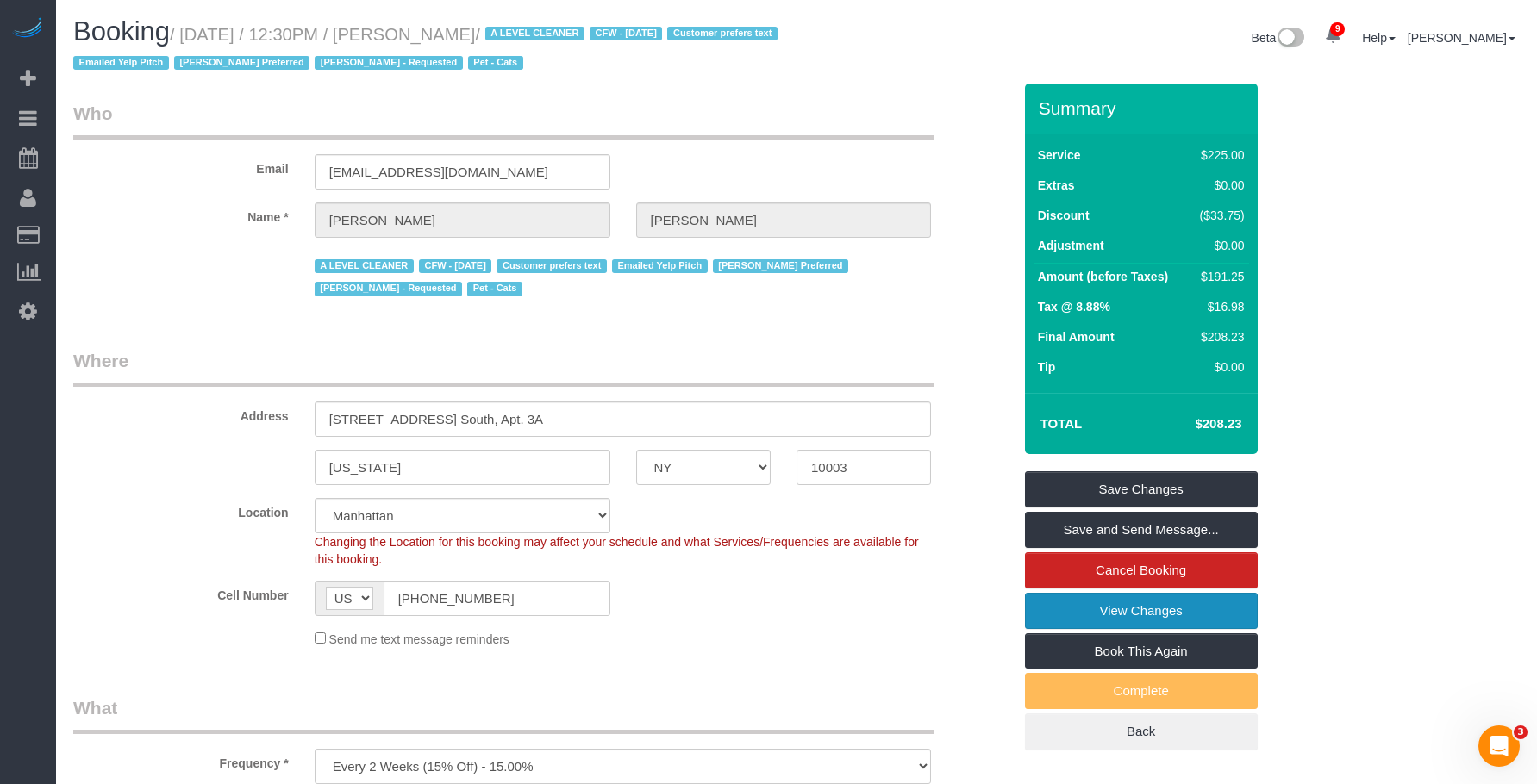
click at [1066, 607] on link "View Changes" at bounding box center [1140, 610] width 232 height 36
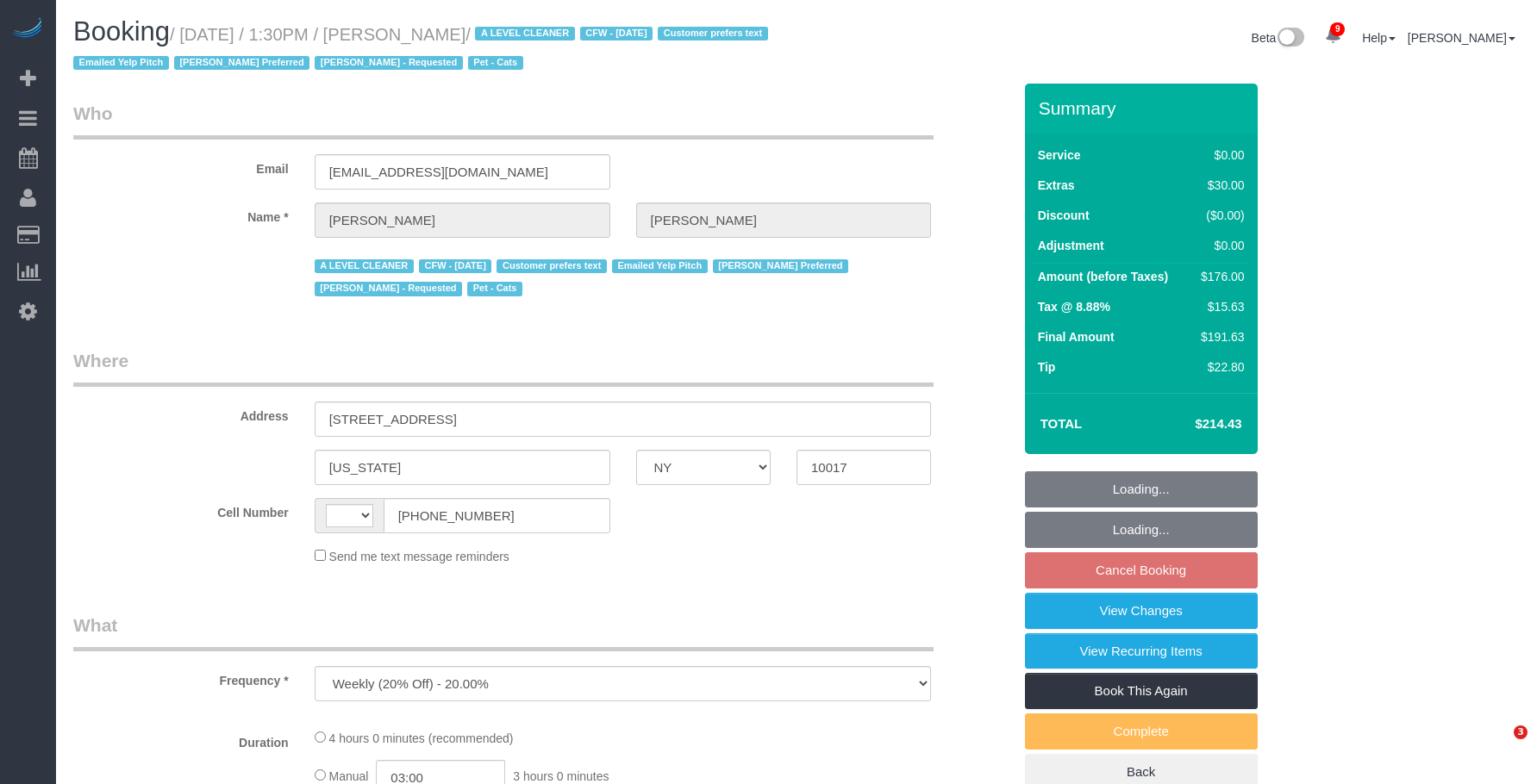
select select "NY"
select select "number:89"
select select "number:90"
select select "number:14"
select select "number:6"
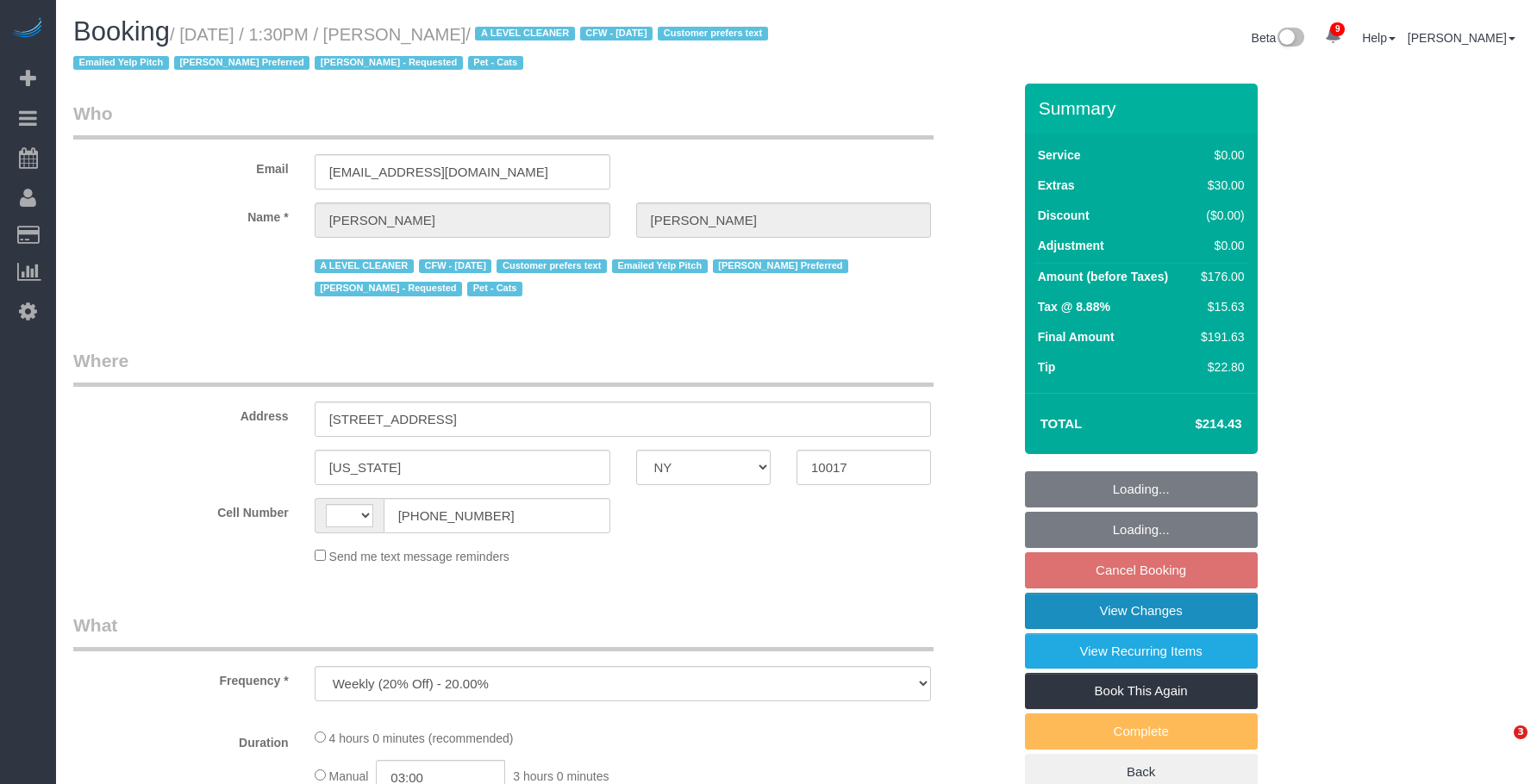
drag, startPoint x: 1082, startPoint y: 609, endPoint x: 1056, endPoint y: 610, distance: 26.0
click at [1082, 609] on link "View Changes" at bounding box center [1140, 610] width 232 height 36
select select "string:US"
select select "string:stripe-pm_1ReC674VGloSiKo7UKl3QXXs"
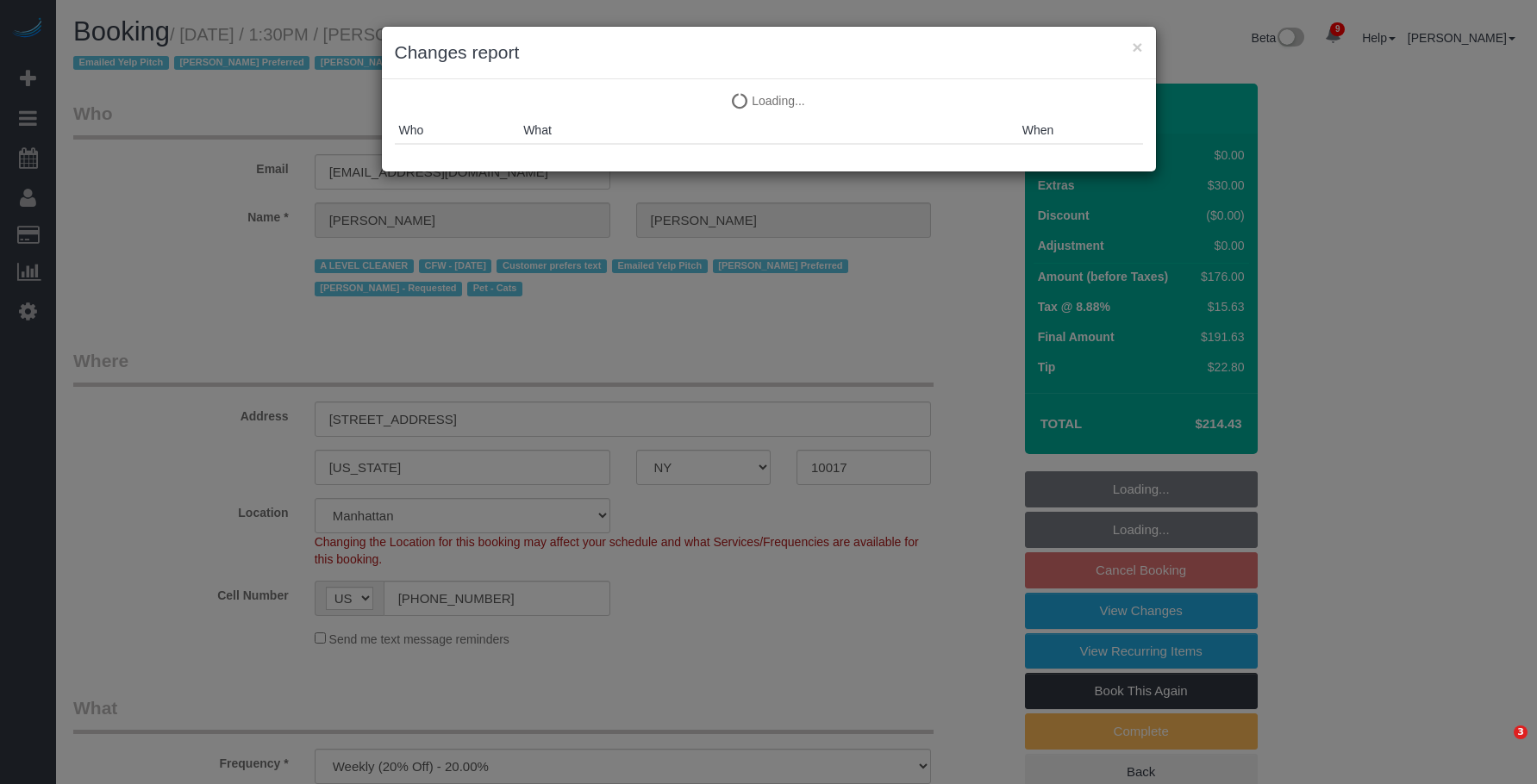
select select "1"
select select "2"
select select "object:1446"
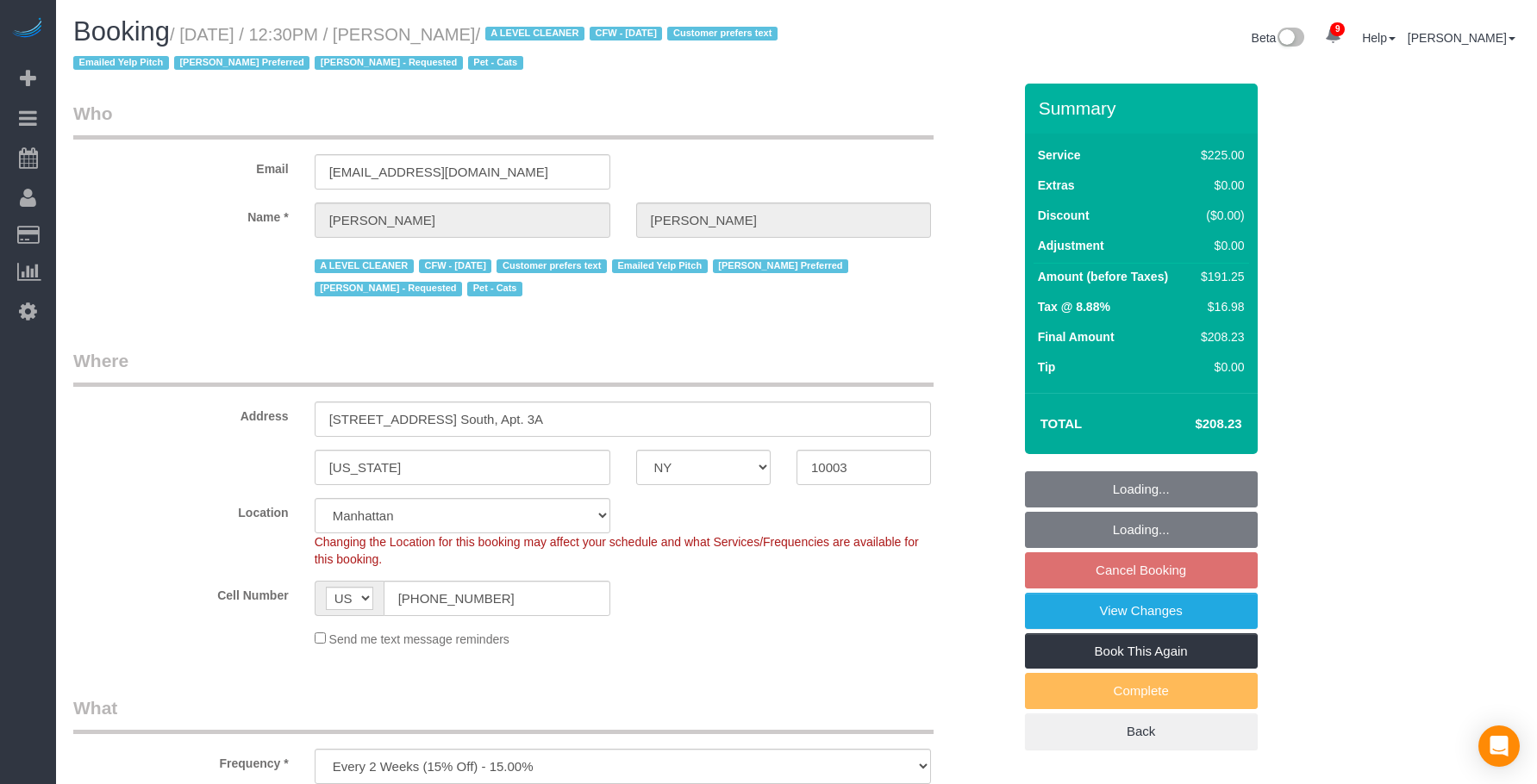
select select "NY"
select select "180"
select select "number:89"
select select "number:90"
select select "number:15"
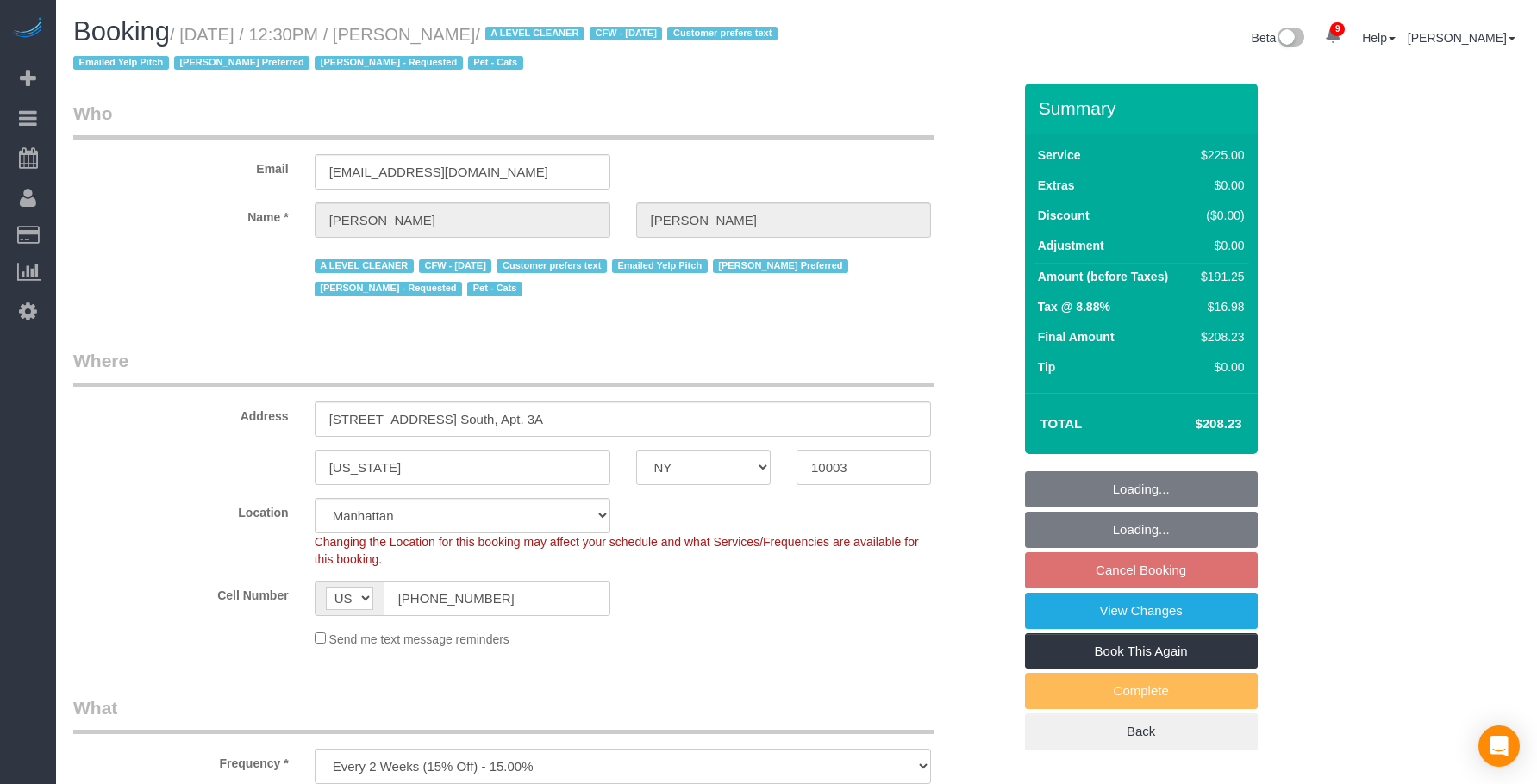
select select "number:6"
select select "number:21"
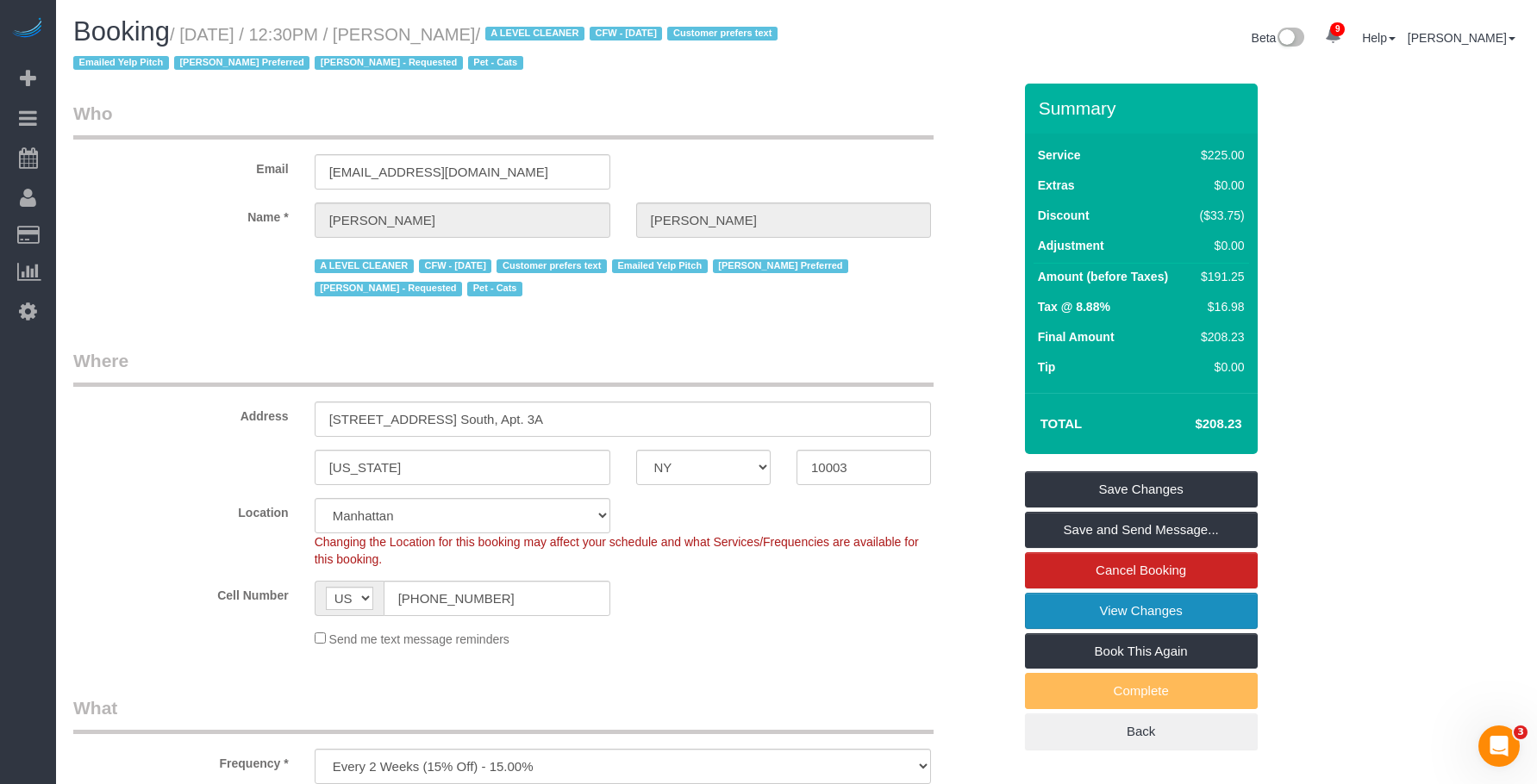
click at [1066, 610] on link "View Changes" at bounding box center [1140, 610] width 232 height 36
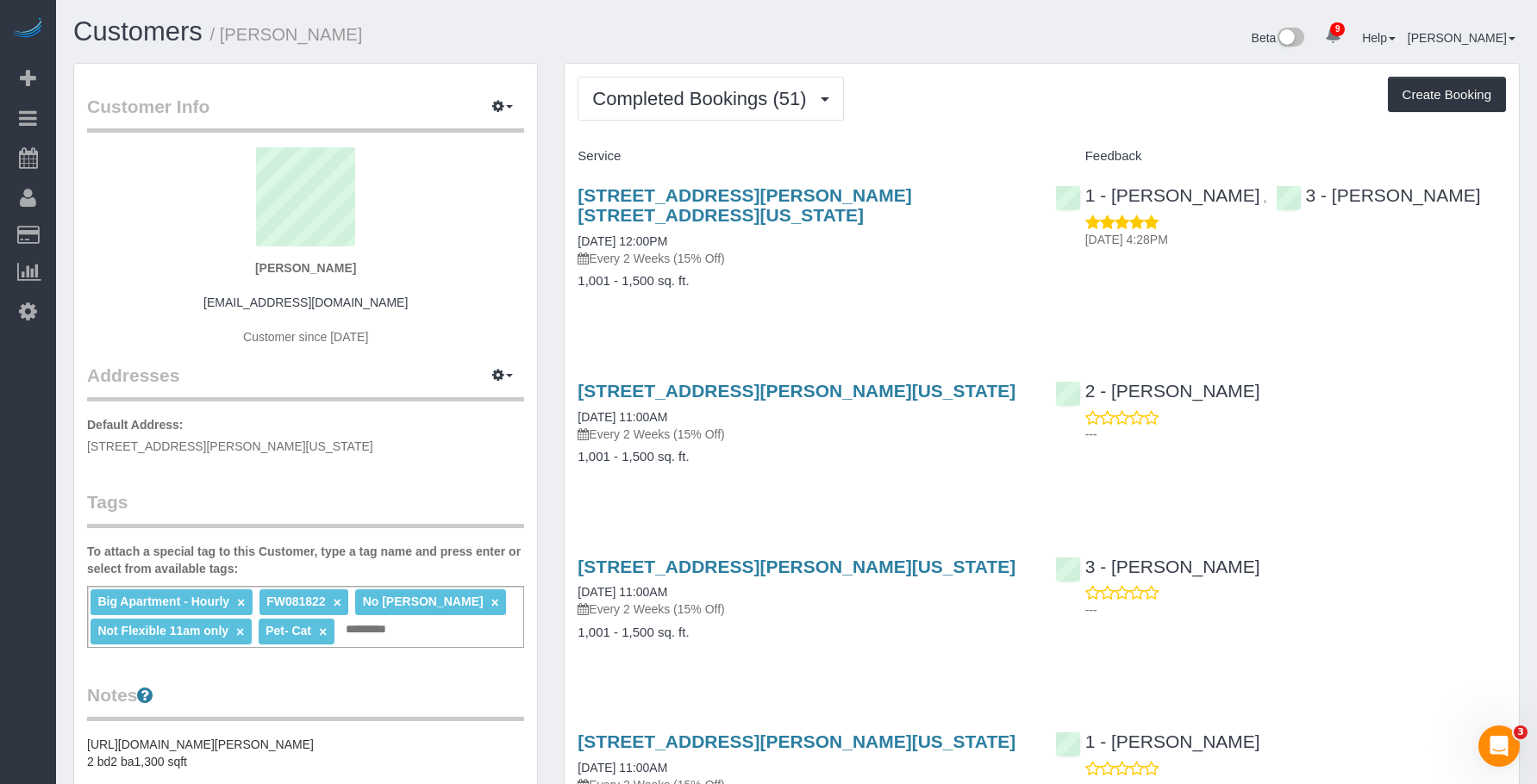
click at [712, 102] on span "Completed Bookings (51)" at bounding box center [702, 98] width 222 height 22
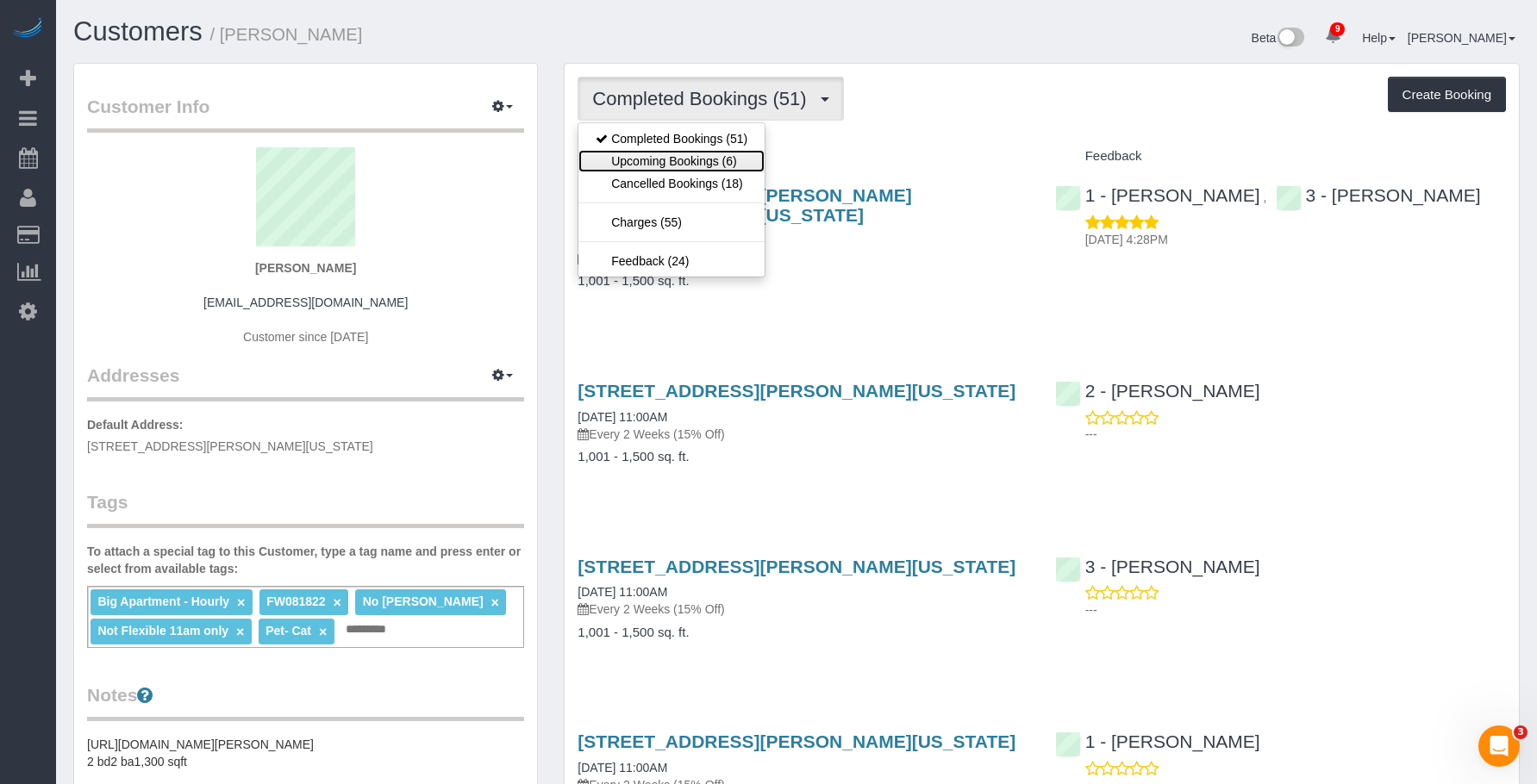
click at [702, 158] on link "Upcoming Bookings (6)" at bounding box center [670, 161] width 186 height 22
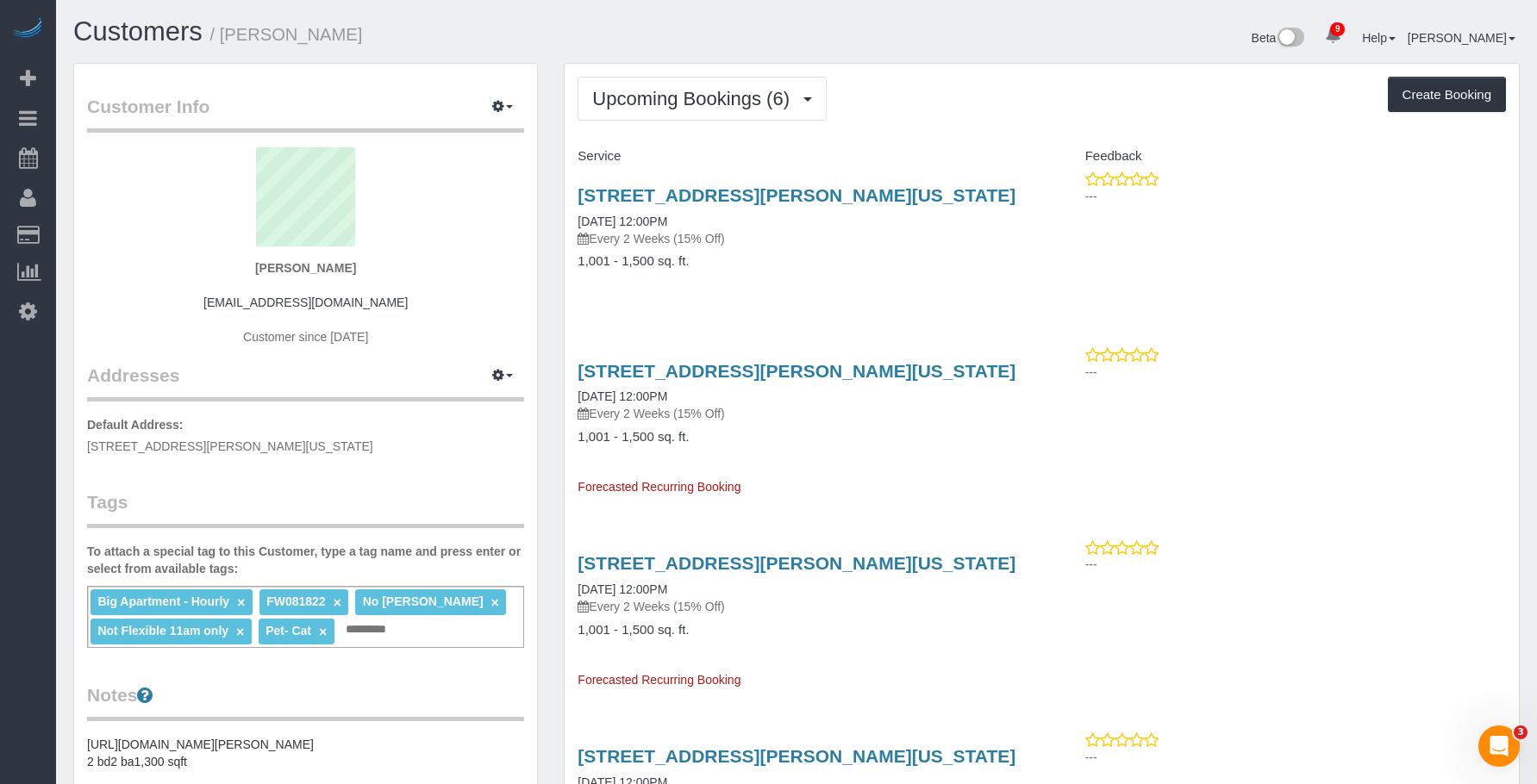
click at [893, 262] on h4 "1,001 - 1,500 sq. ft." at bounding box center [803, 261] width 451 height 15
click at [678, 77] on button "Upcoming Bookings (6)" at bounding box center [702, 98] width 249 height 44
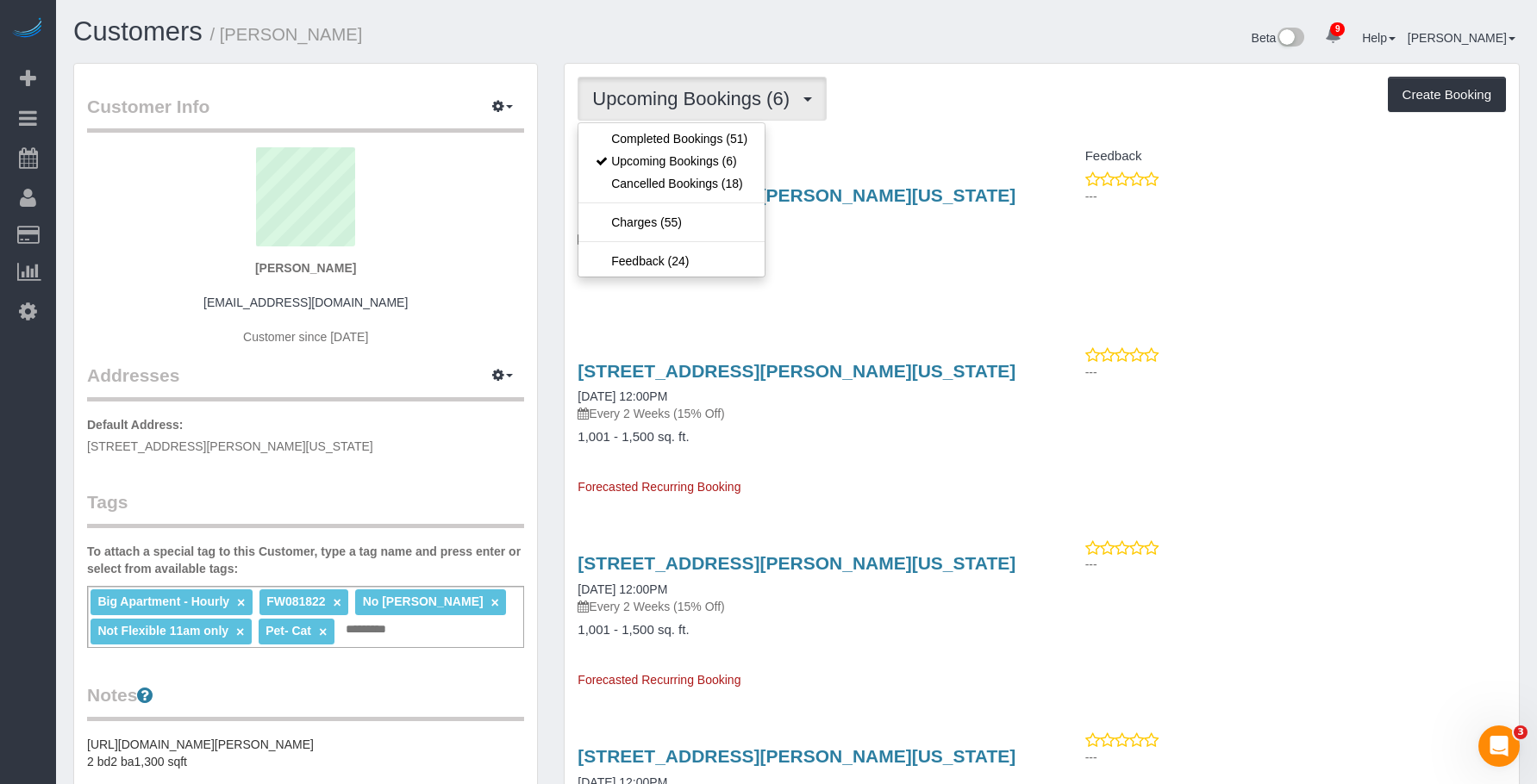
click at [930, 248] on div "15 William Street , Apt 25e, New York, NY 10005 08/19/2025 12:00PM Every 2 Week…" at bounding box center [803, 237] width 477 height 133
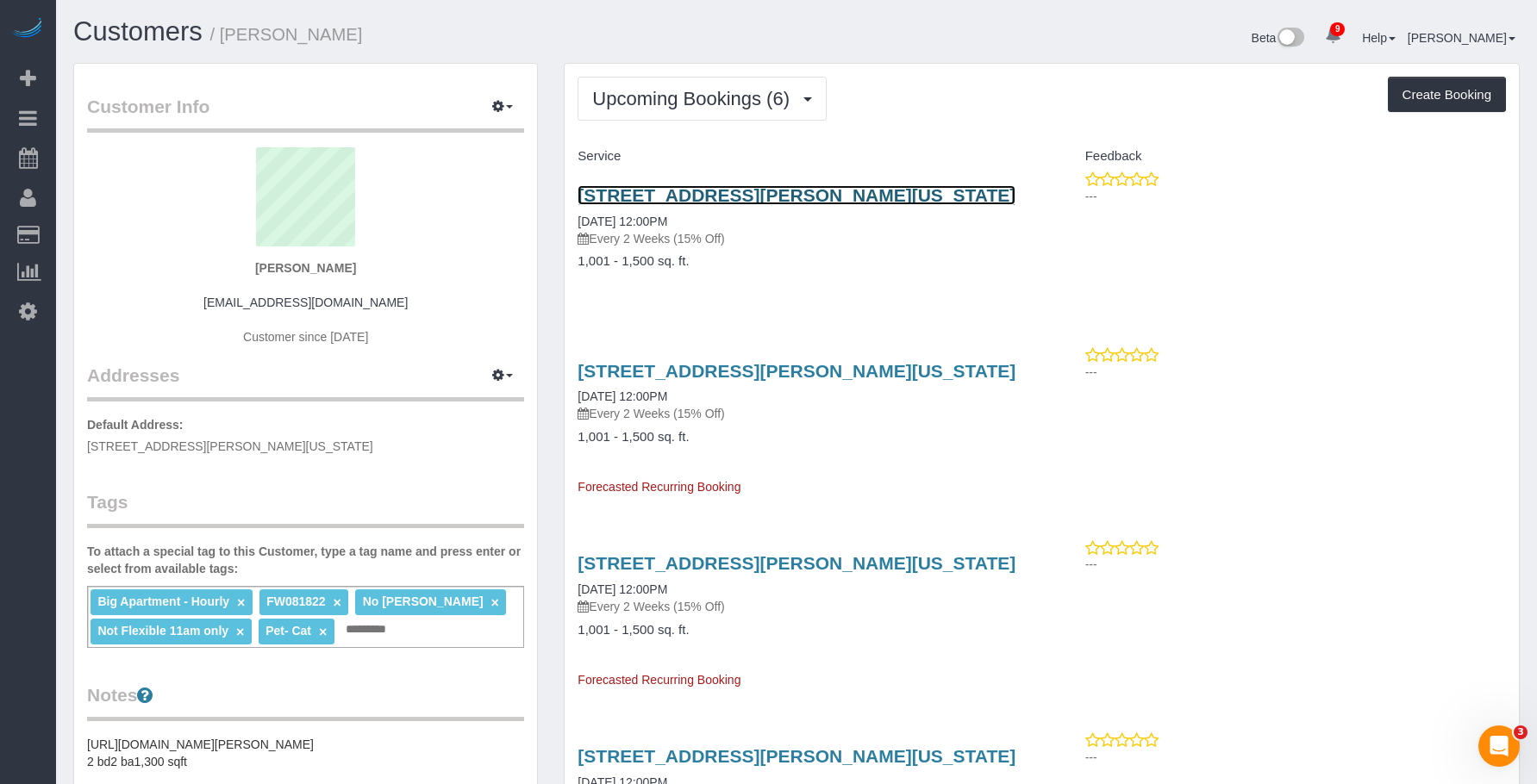
click at [932, 192] on link "15 William Street , Apt 25e, New York, NY 10005" at bounding box center [796, 194] width 438 height 20
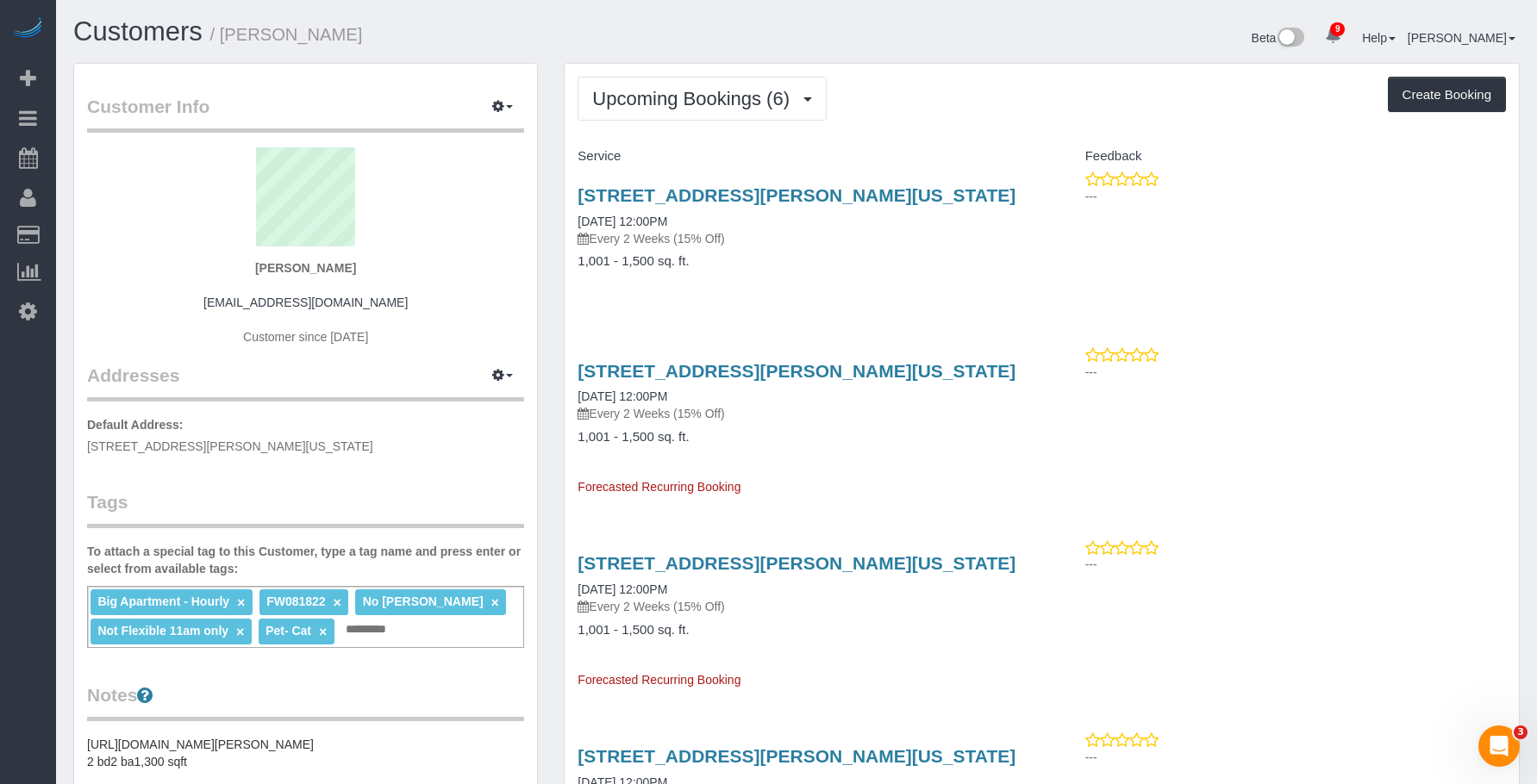
click at [825, 248] on div "15 William Street , Apt 25e, New York, NY 10005 08/19/2025 12:00PM Every 2 Week…" at bounding box center [803, 237] width 477 height 133
click at [801, 367] on link "15 William Street , Apt 25e, New York, NY 10005" at bounding box center [796, 370] width 438 height 20
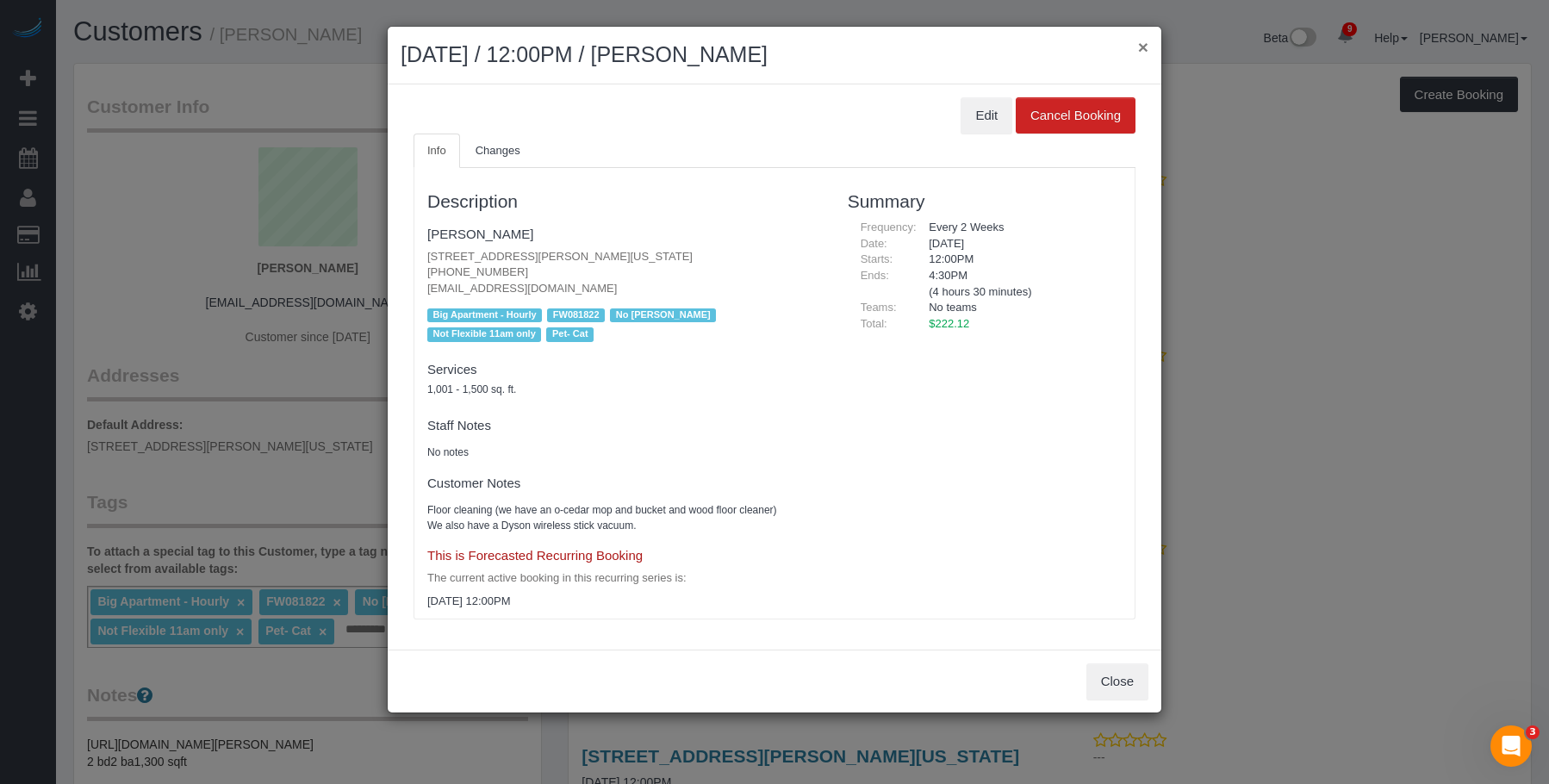
click at [1145, 45] on button "×" at bounding box center [1144, 47] width 10 height 18
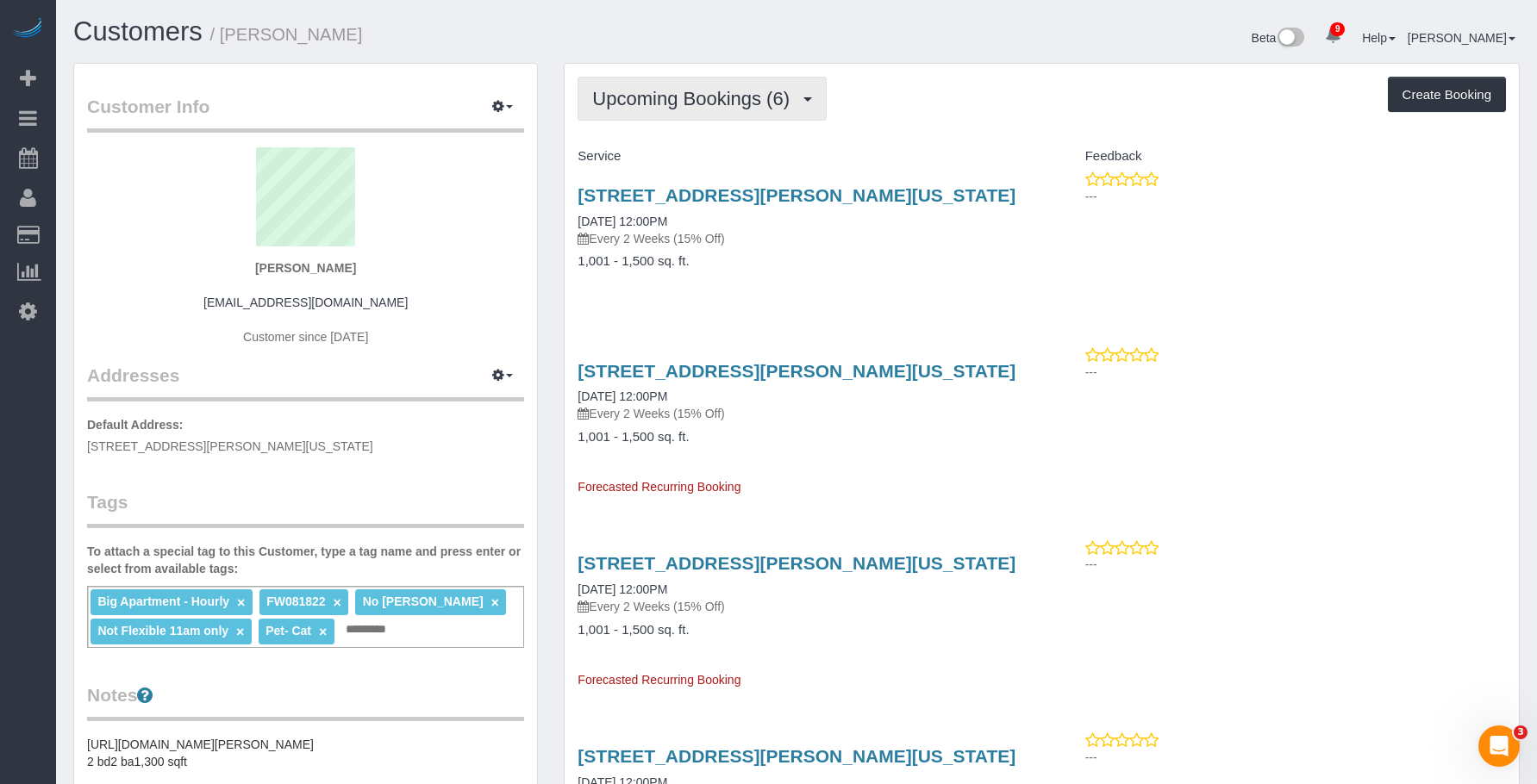
click at [665, 108] on span "Upcoming Bookings (6)" at bounding box center [695, 98] width 206 height 22
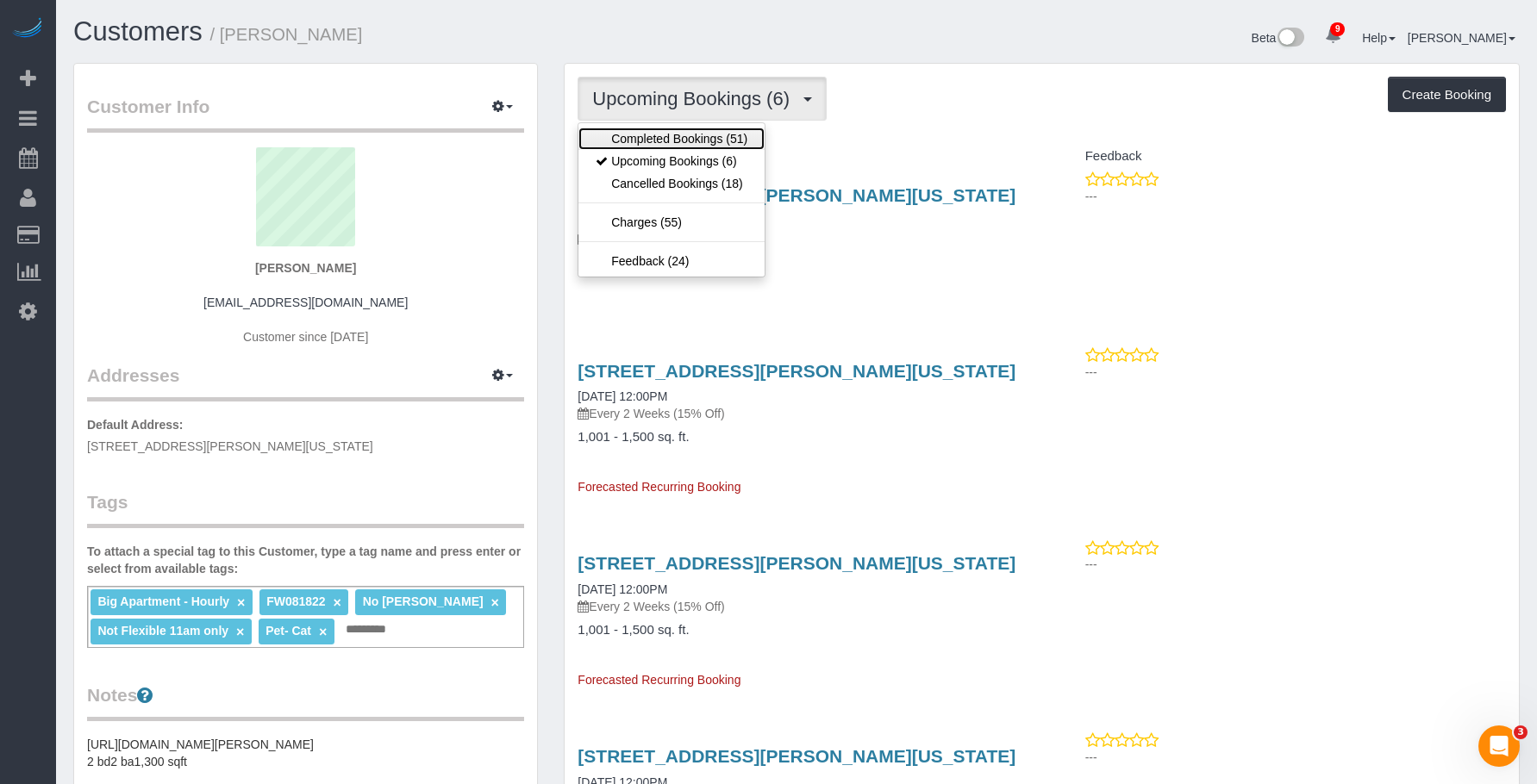
click at [667, 139] on link "Completed Bookings (51)" at bounding box center [670, 139] width 186 height 22
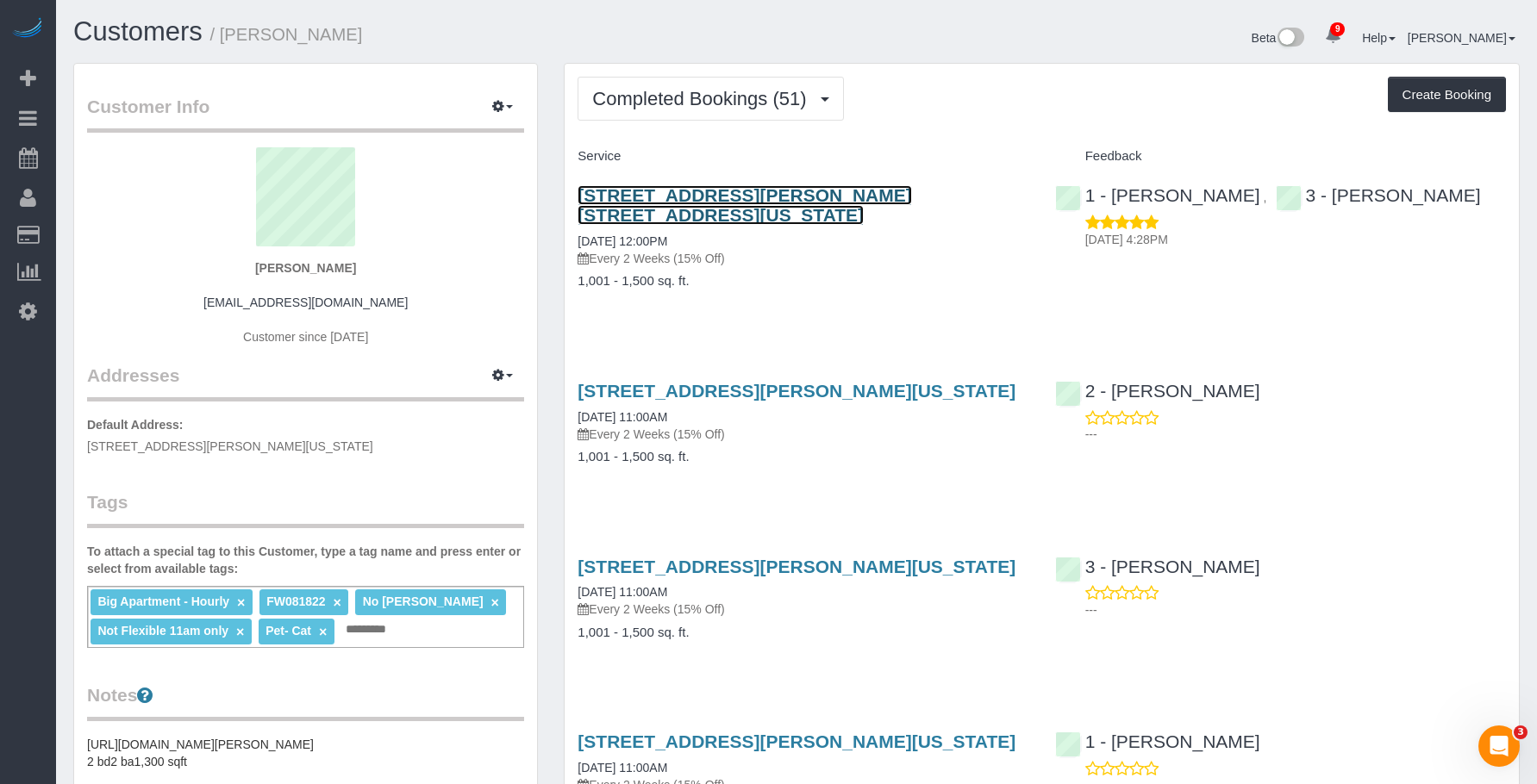
click at [903, 191] on link "15 William Street, Apt. 25e, New York, NY 10005" at bounding box center [744, 205] width 333 height 40
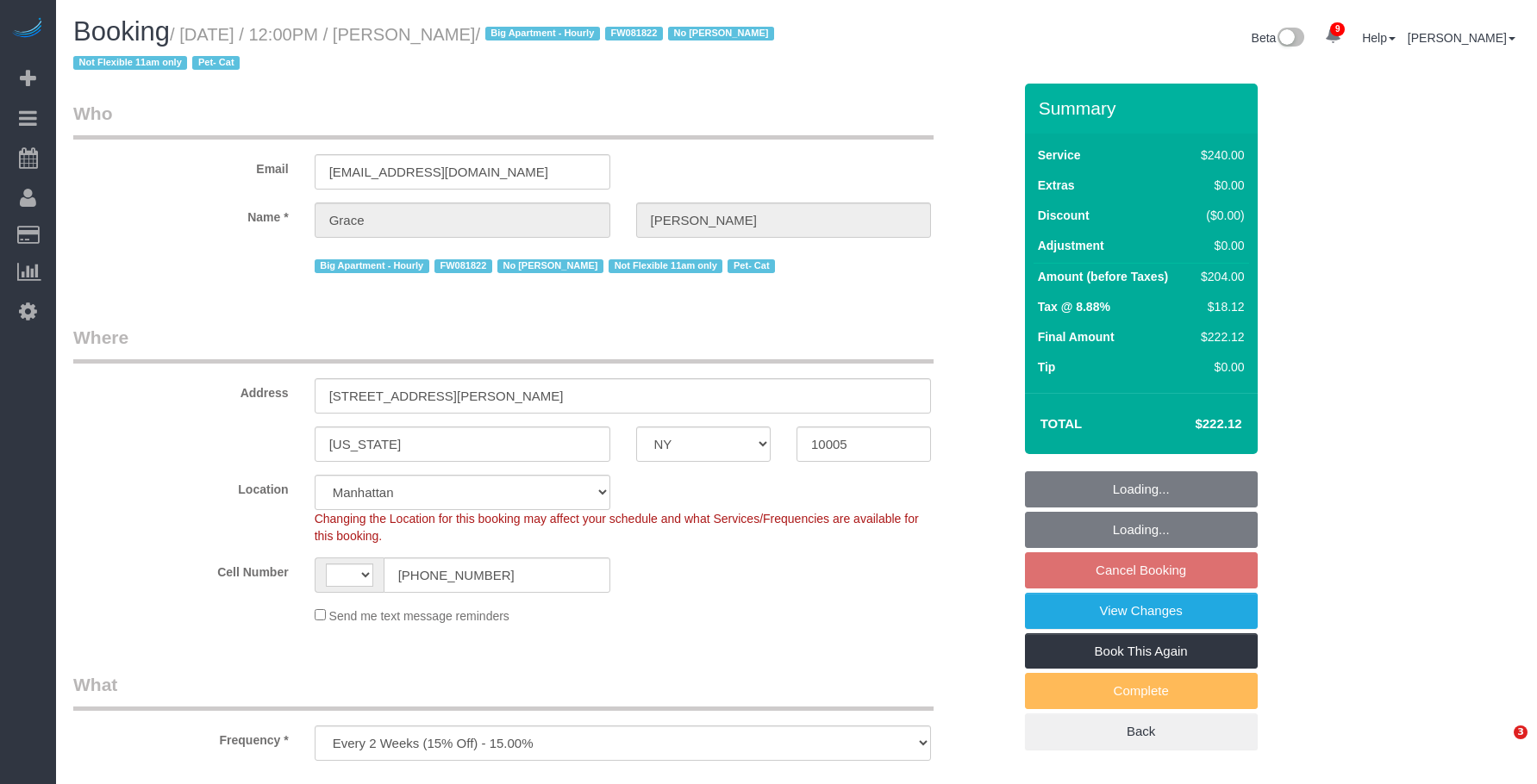
select select "NY"
select select "number:89"
select select "number:90"
select select "number:14"
select select "number:5"
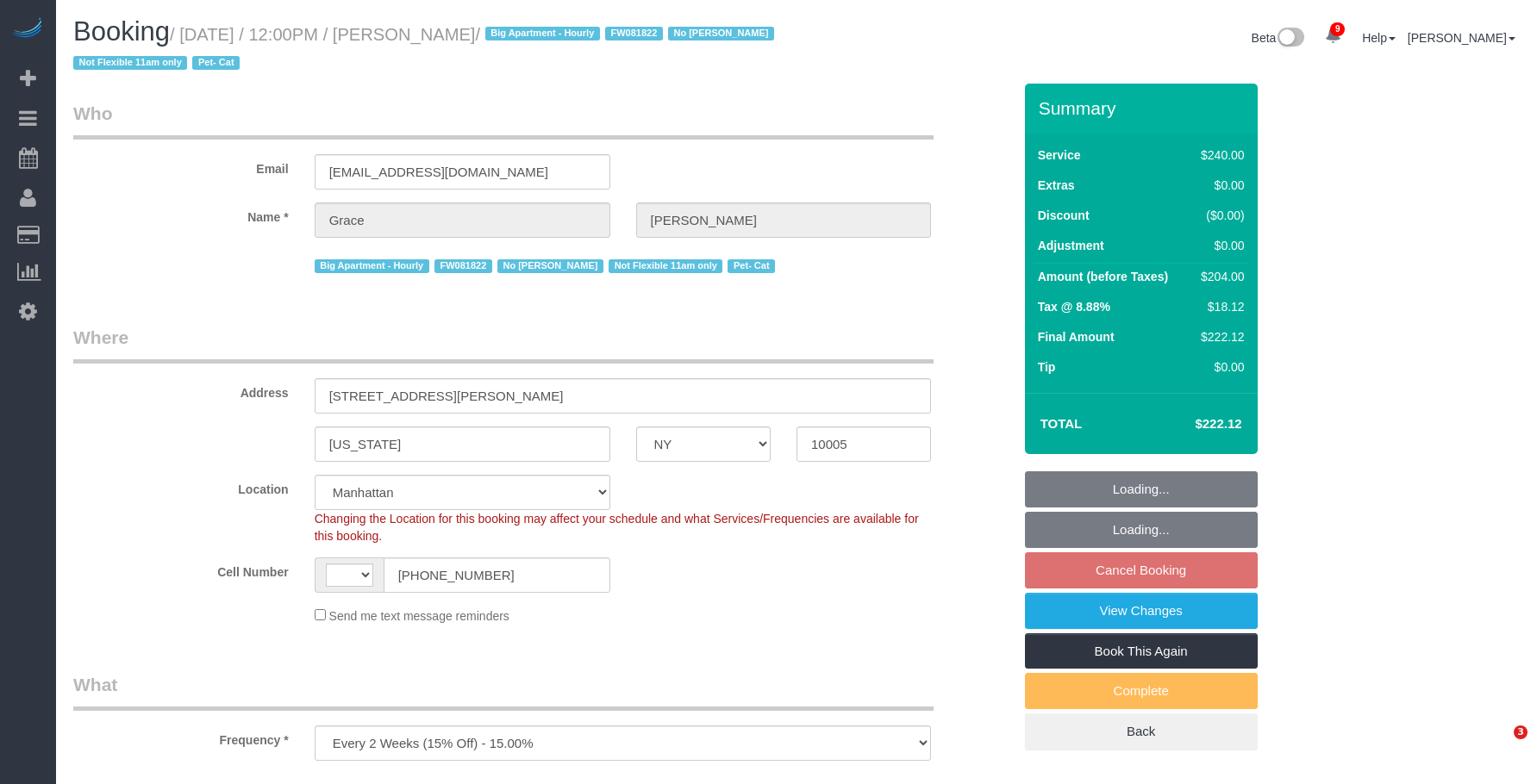
drag, startPoint x: 0, startPoint y: 0, endPoint x: 781, endPoint y: 203, distance: 807.0
click at [772, 35] on h1 "Booking / [DATE] / 12:00PM / [PERSON_NAME] / Big Apartment - Hourly FW081822 No…" at bounding box center [429, 47] width 710 height 59
select select "object:862"
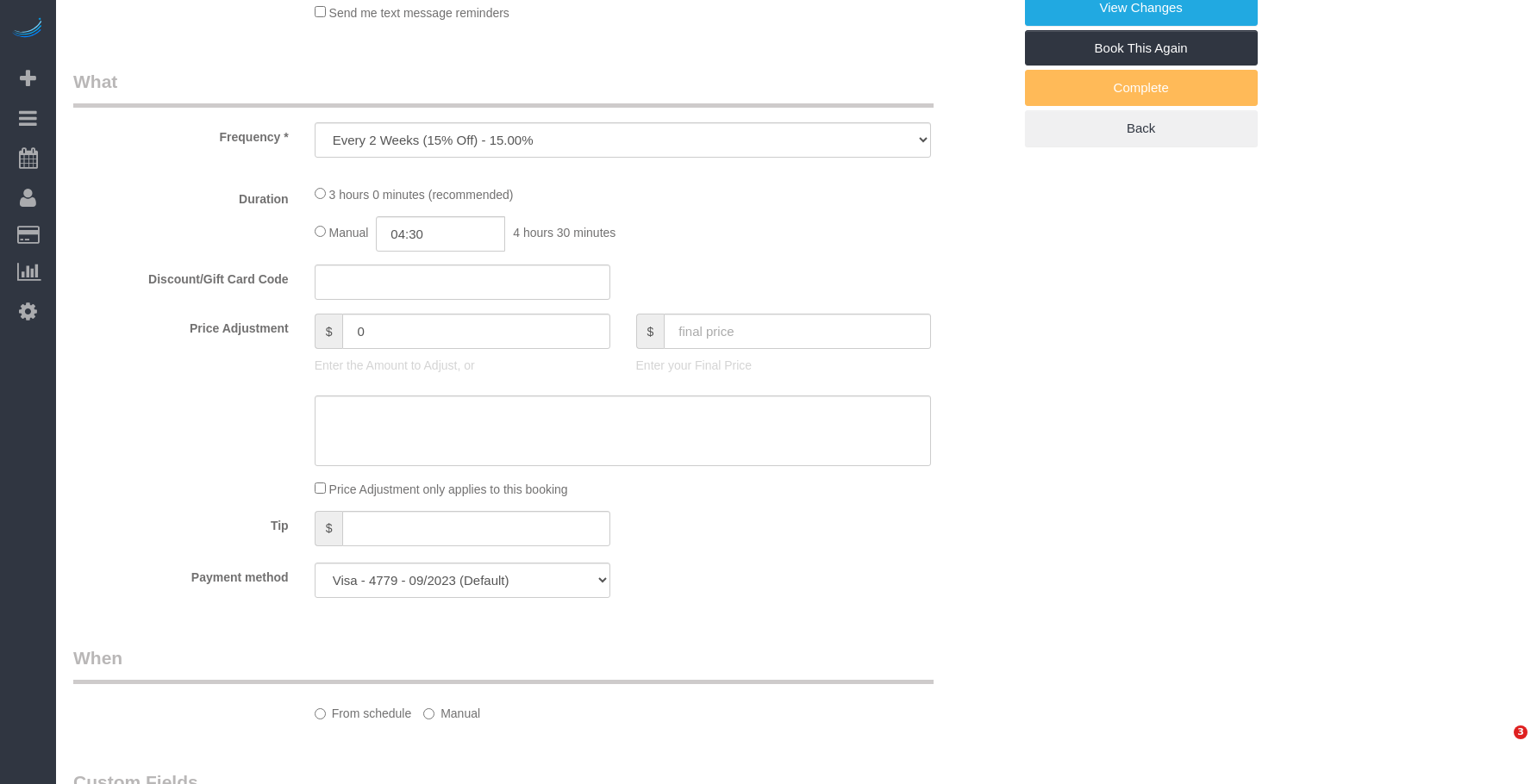
select select "string:[GEOGRAPHIC_DATA]"
select select "180"
select select "spot5"
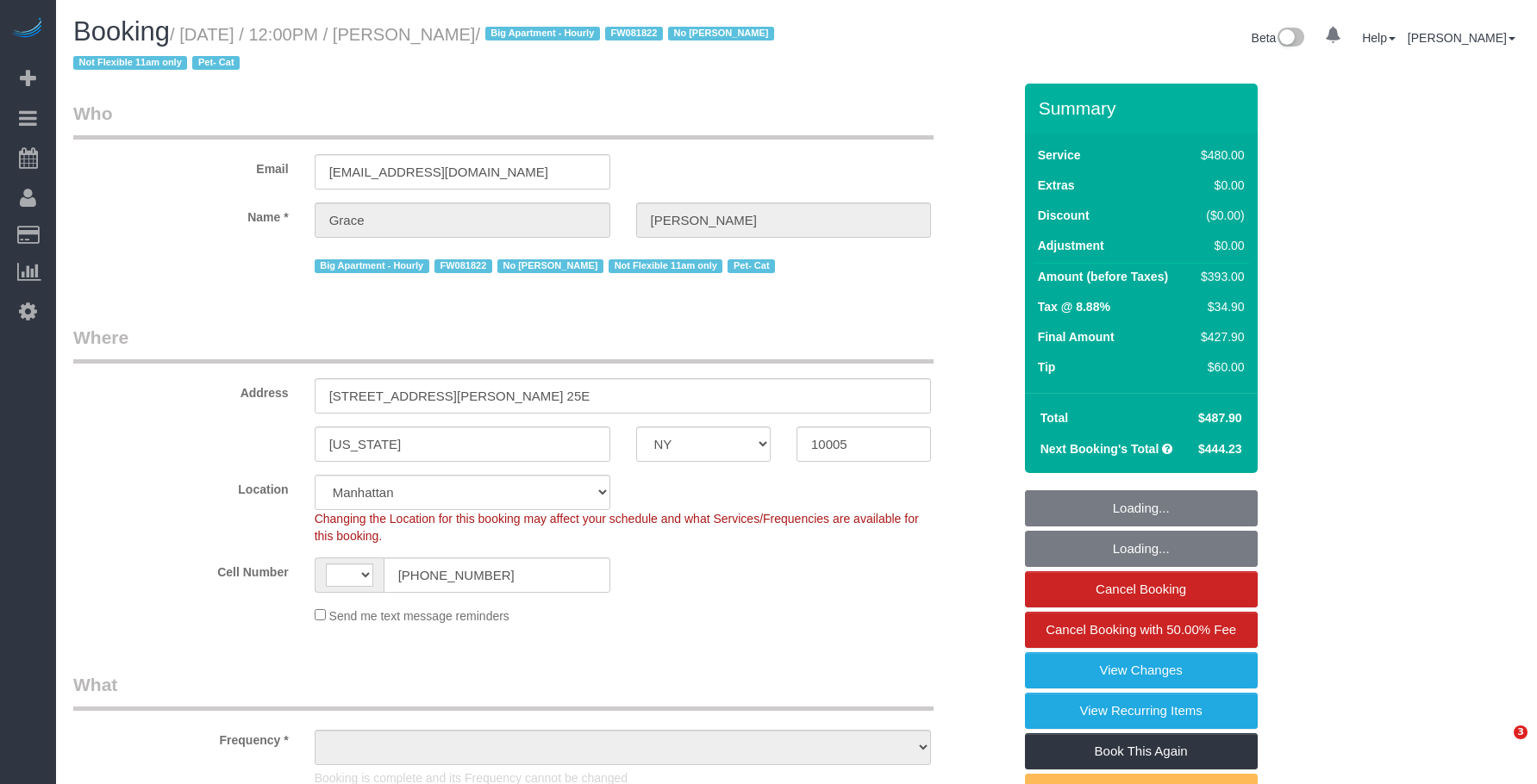
select select "NY"
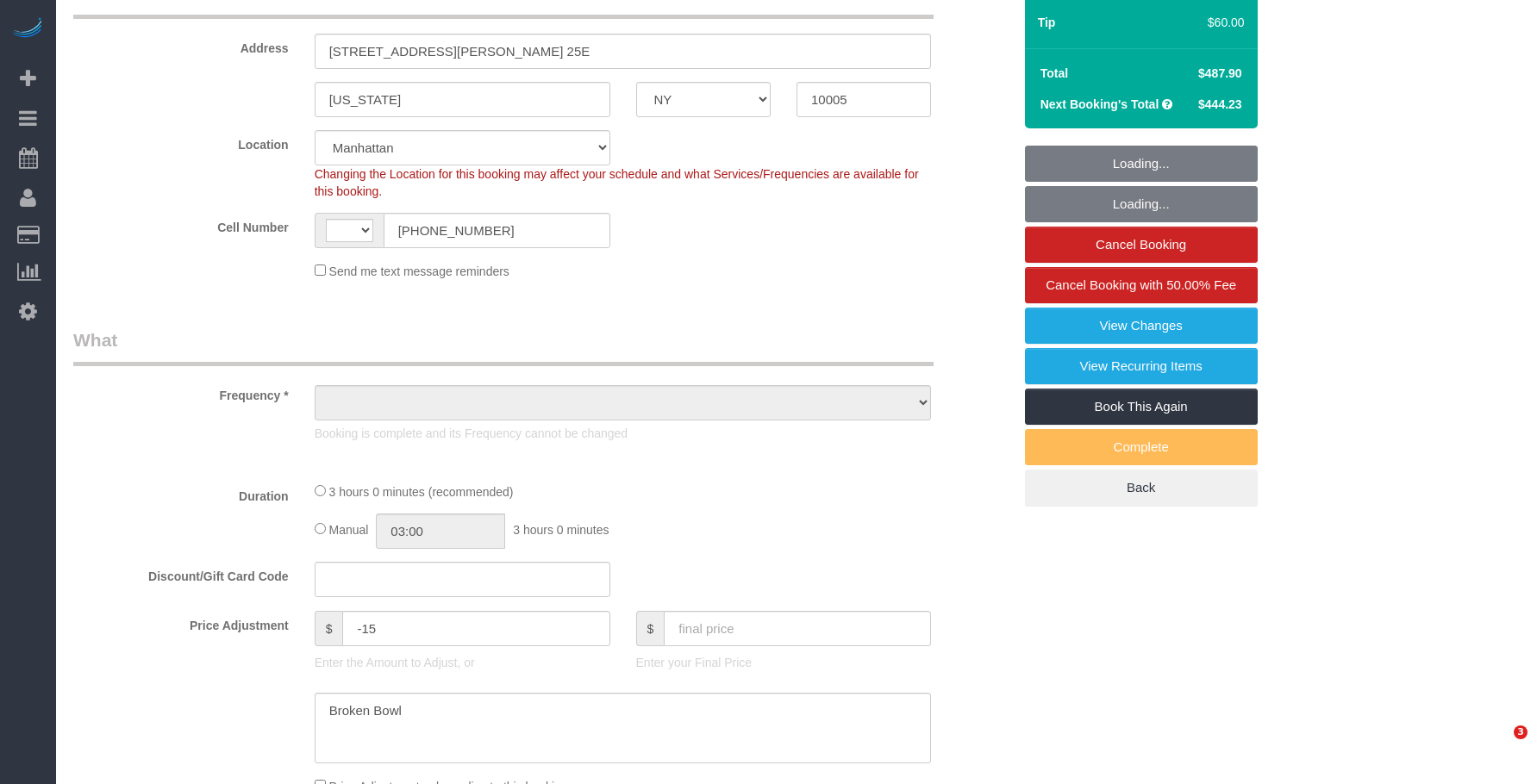
select select "string:[GEOGRAPHIC_DATA]"
select select "string:stripe-pm_1J7Nir4VGloSiKo7YfTDYo6F"
select select "number:89"
select select "number:90"
select select "number:14"
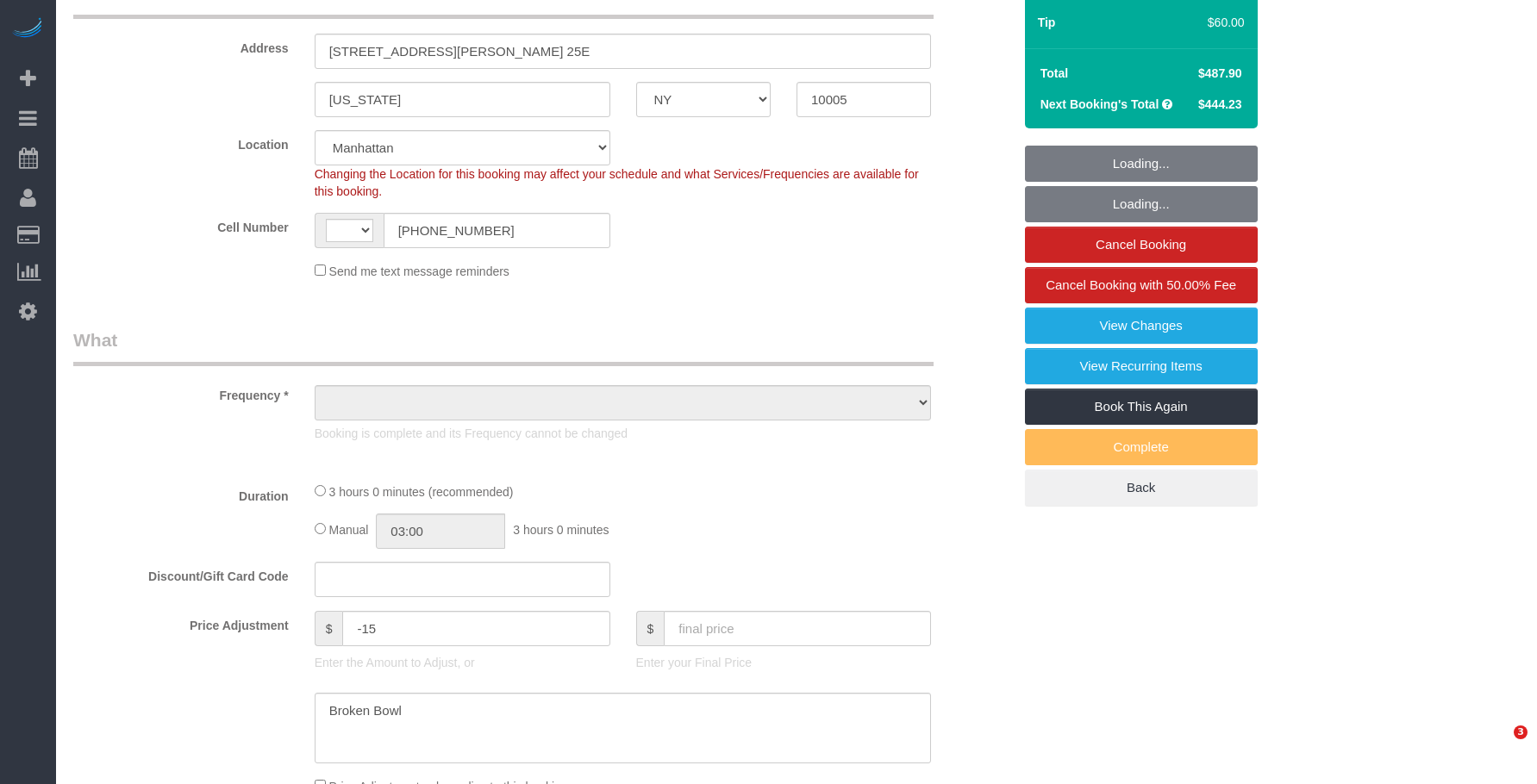
select select "number:5"
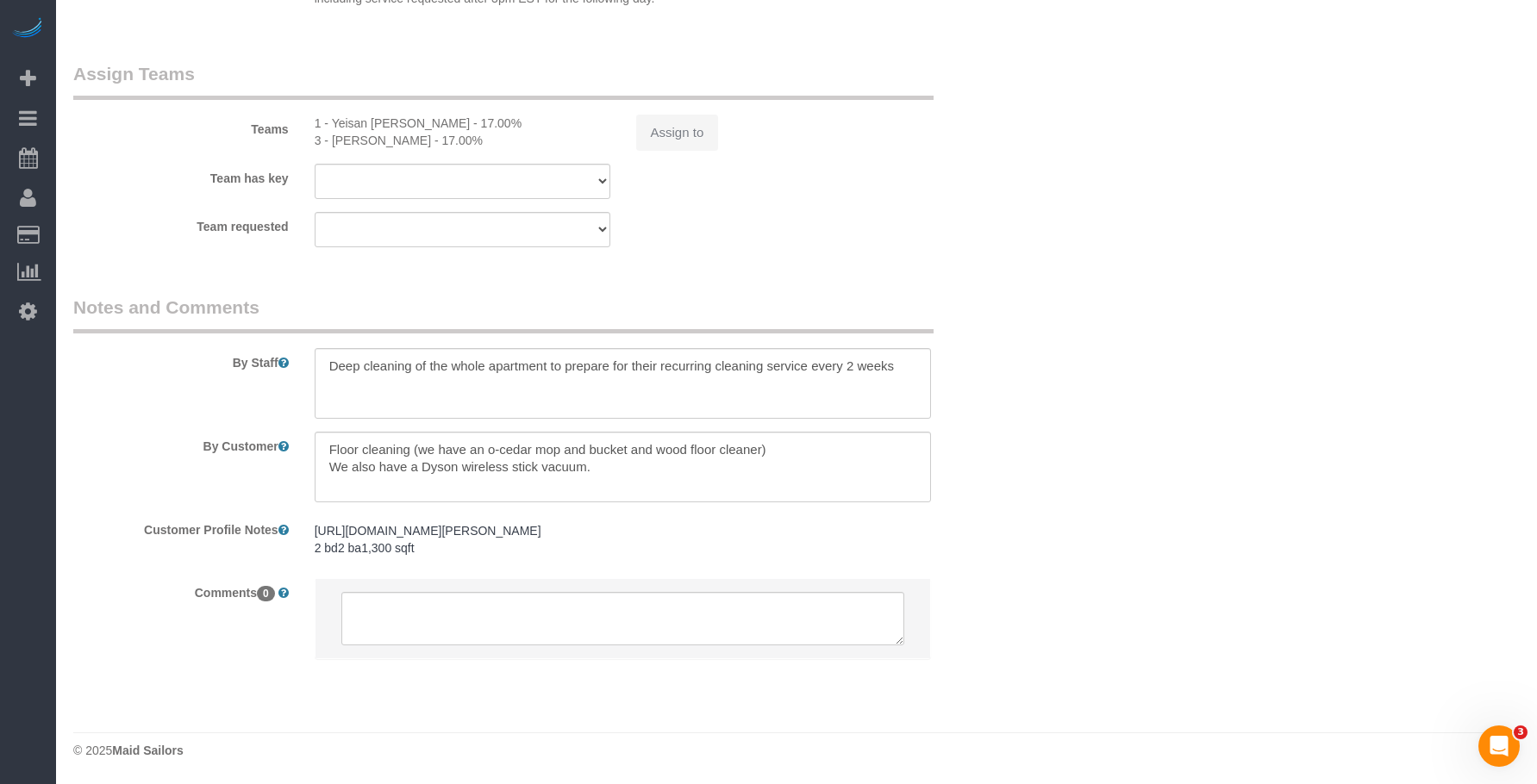
select select "object:1400"
select select "2"
select select "180"
select select "spot1"
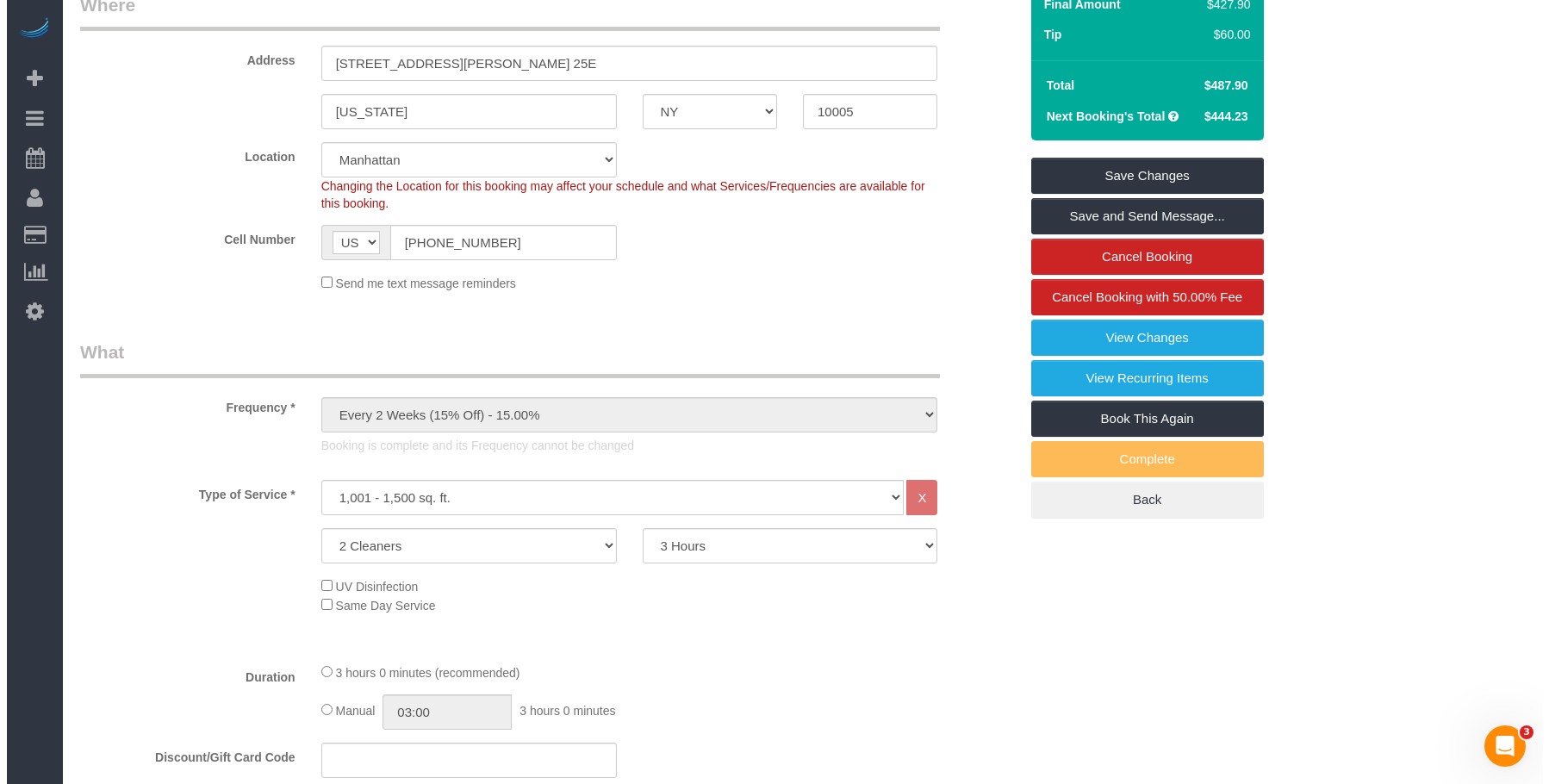
scroll to position [102, 0]
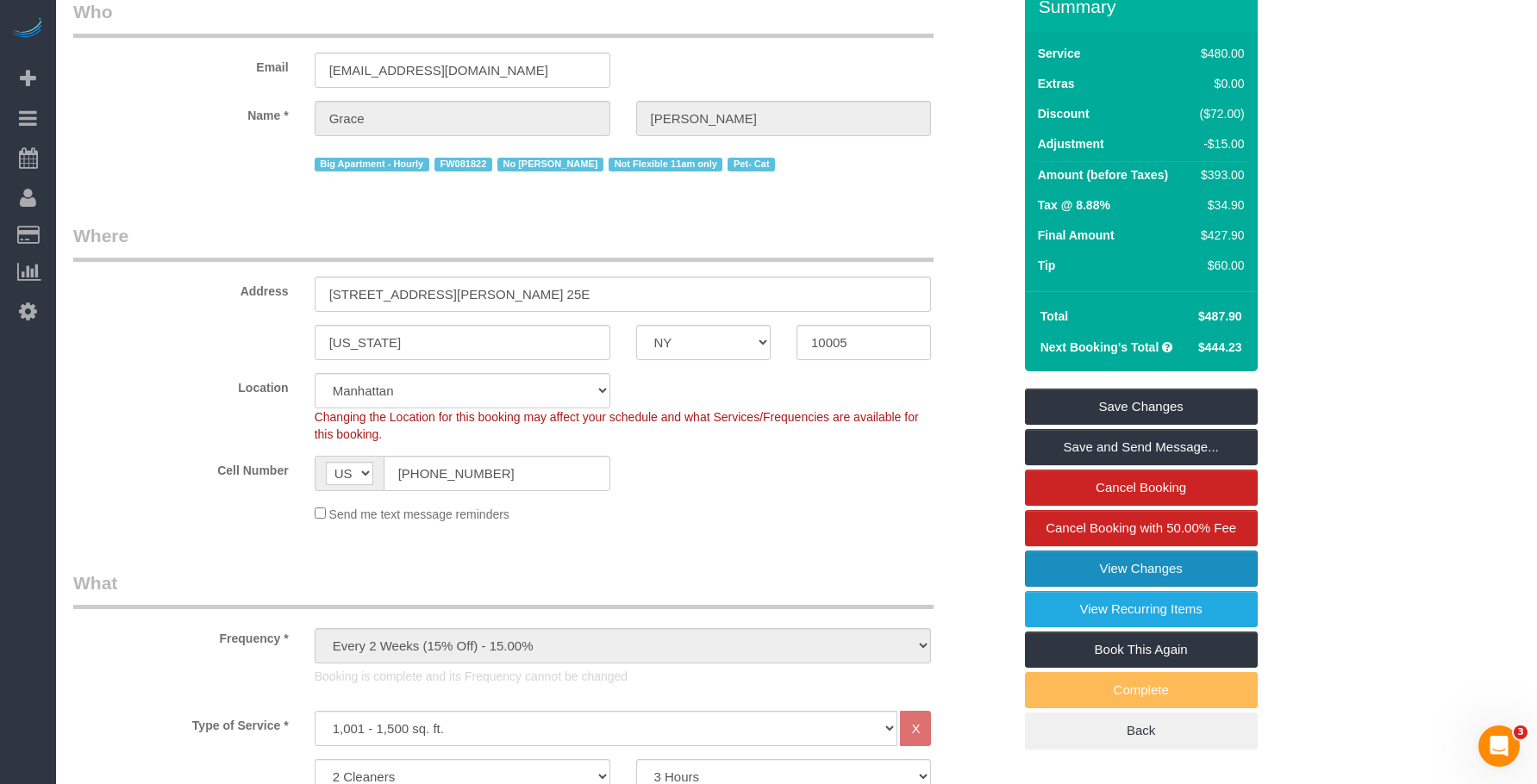
click at [1057, 564] on link "View Changes" at bounding box center [1140, 568] width 232 height 36
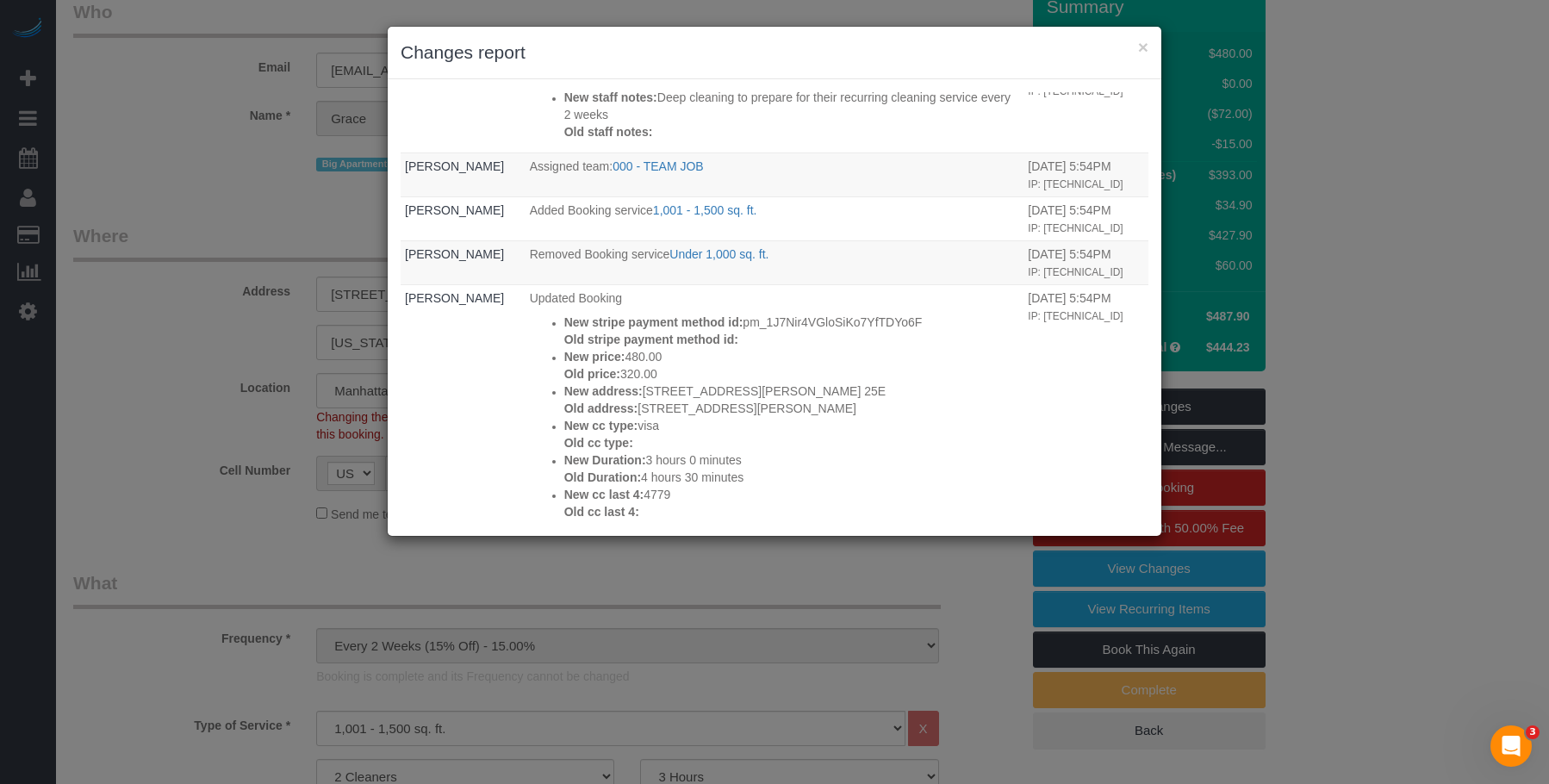
scroll to position [1550, 0]
